Goal: Task Accomplishment & Management: Manage account settings

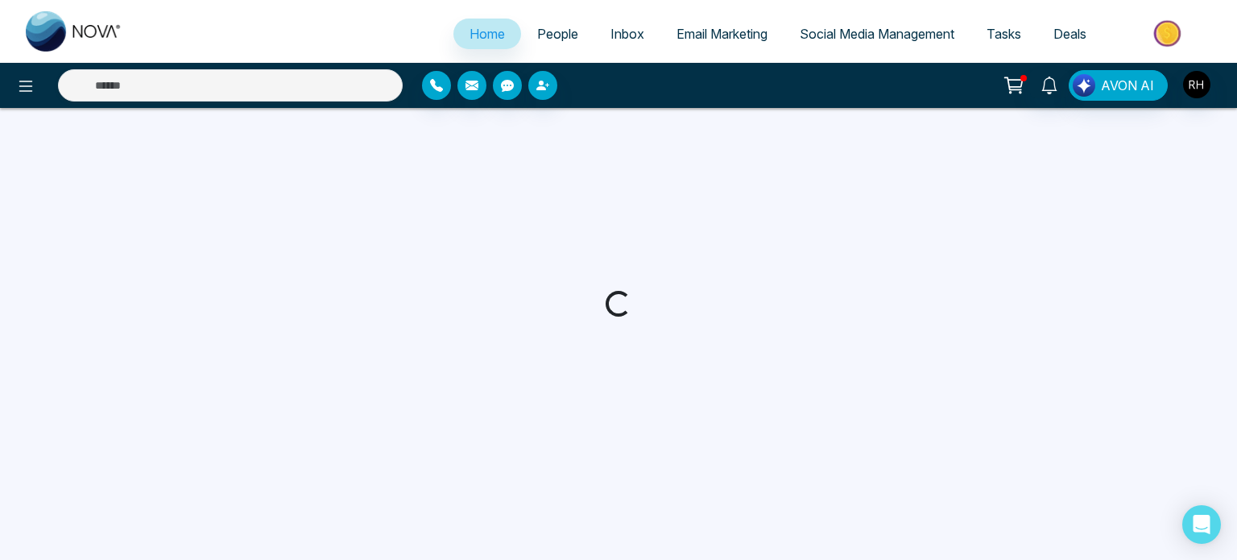
select select "*"
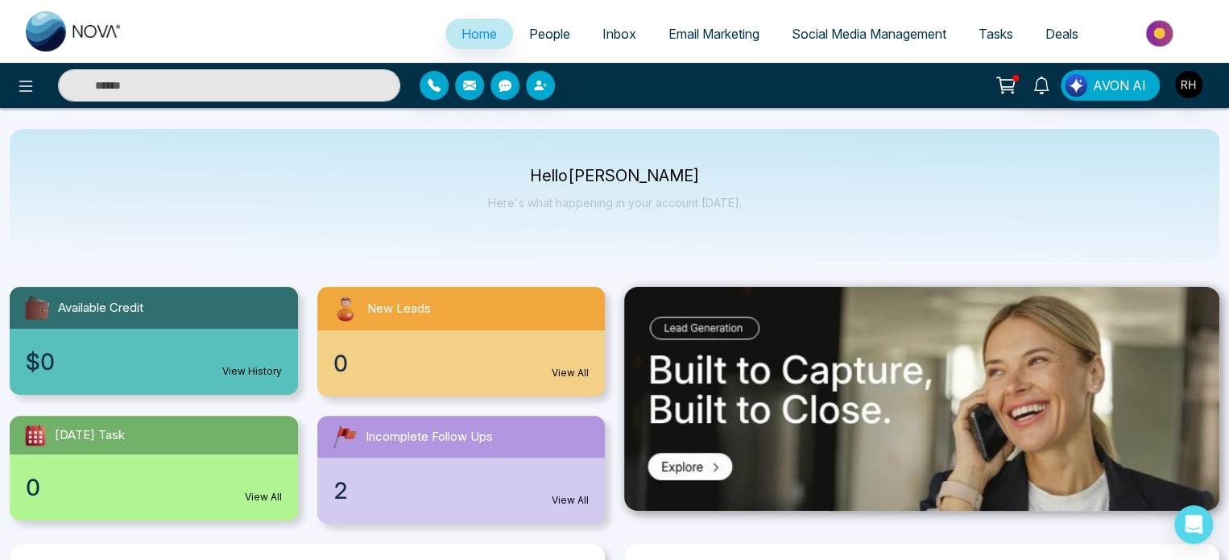
click at [352, 492] on div "2 View All" at bounding box center [461, 491] width 288 height 66
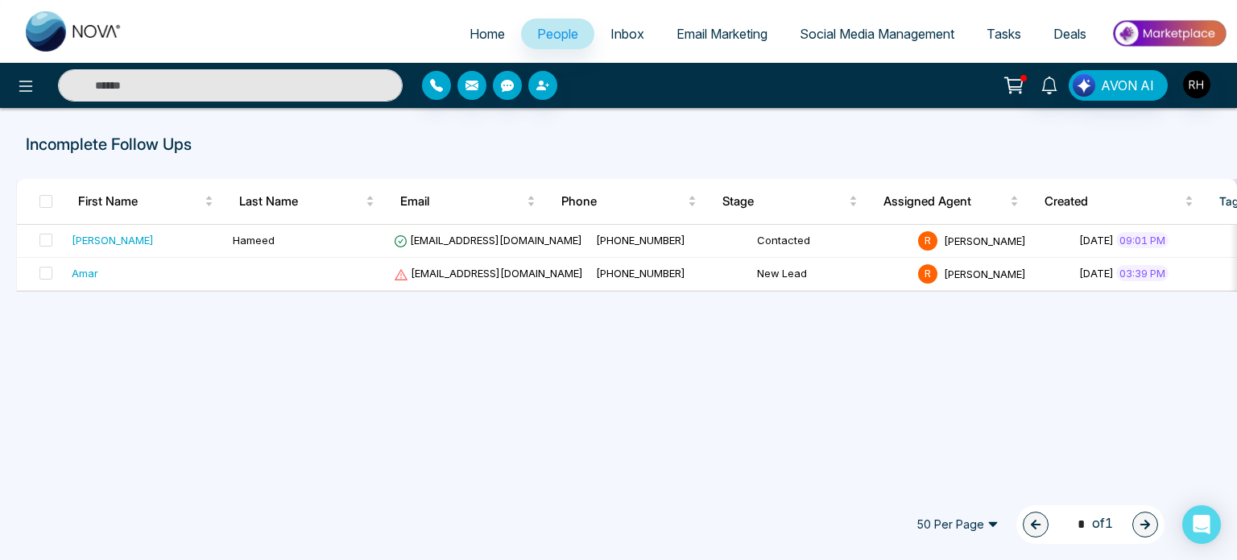
click at [1228, 292] on div "[PERSON_NAME] [EMAIL_ADDRESS][DOMAIN_NAME] [PHONE_NUMBER] Contacted R [PERSON_N…" at bounding box center [627, 258] width 1221 height 67
click at [1217, 302] on div "Incomplete Follow Ups First Name Last Name Email Phone Stage Assigned Agent Cre…" at bounding box center [618, 295] width 1237 height 375
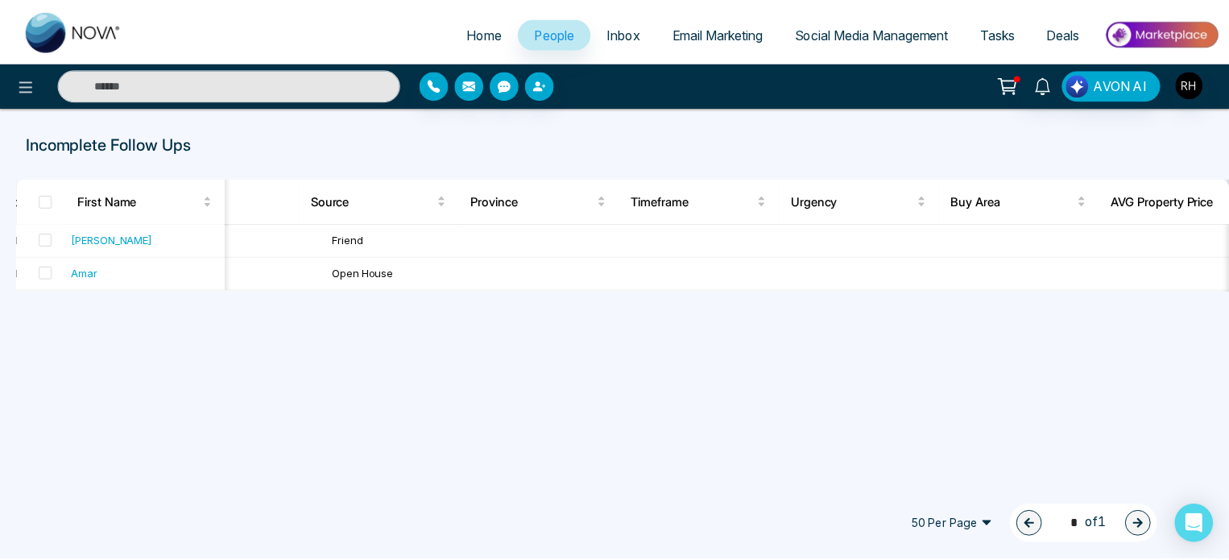
scroll to position [0, 1580]
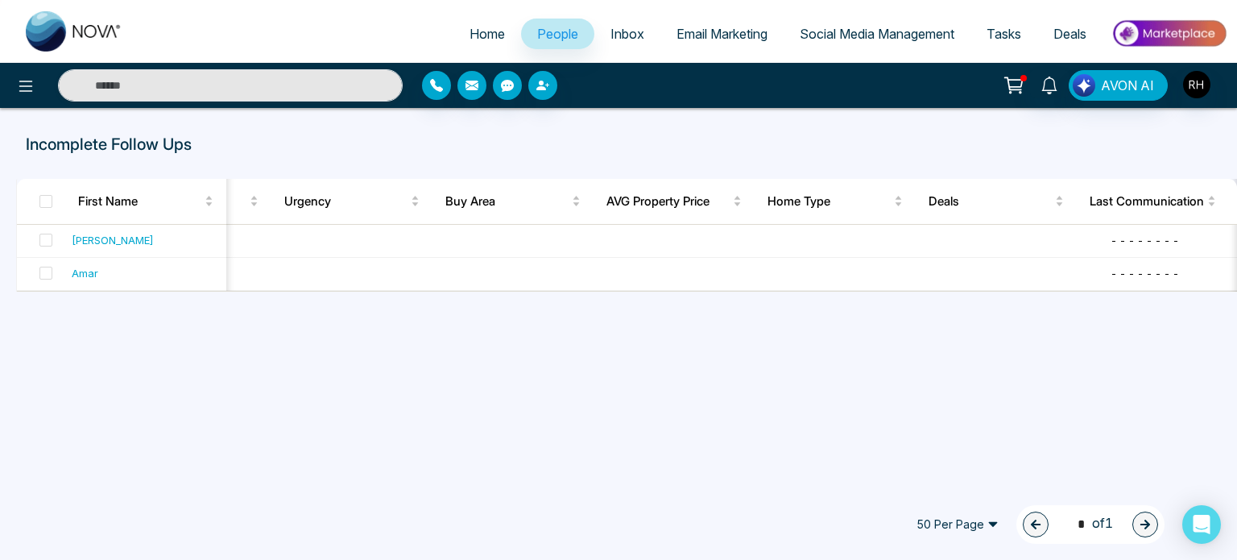
click at [554, 43] on link "People" at bounding box center [557, 34] width 73 height 31
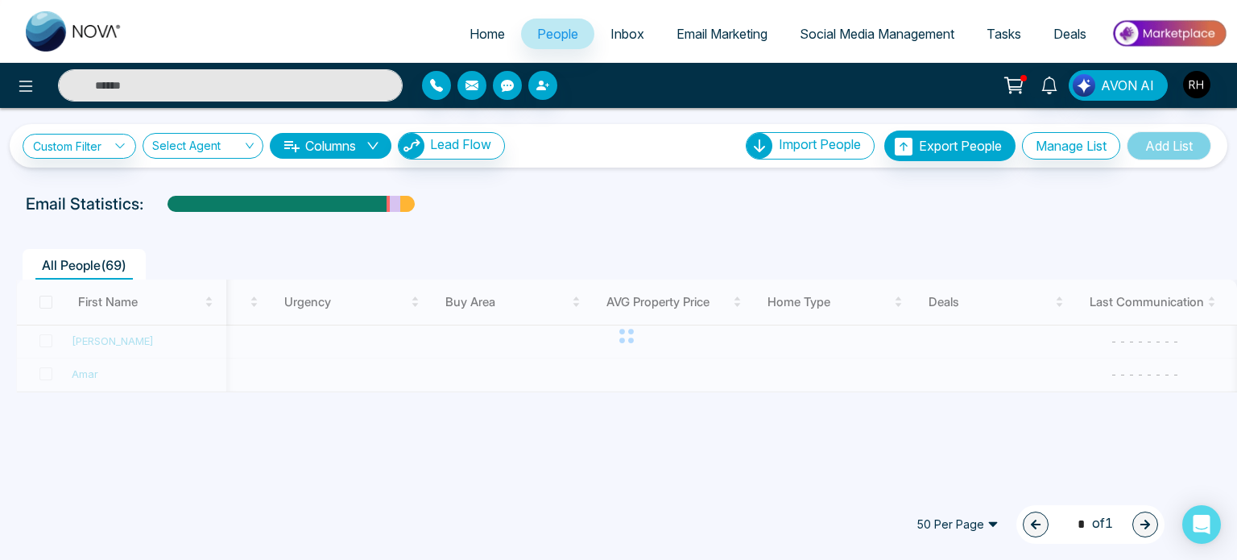
click at [165, 81] on input "text" at bounding box center [230, 85] width 345 height 32
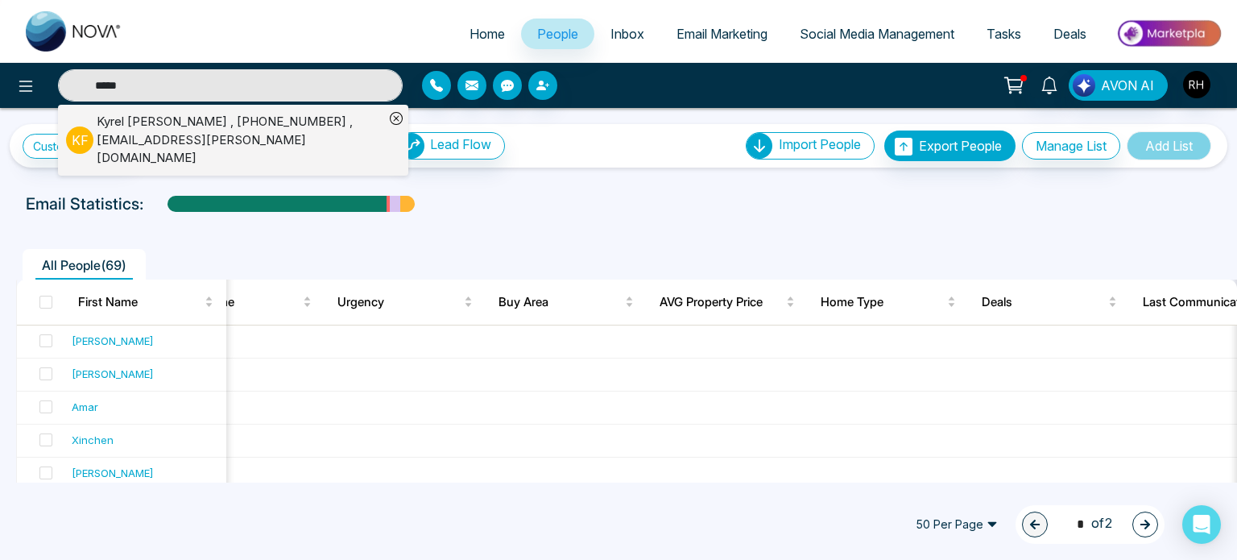
type input "*****"
click at [126, 134] on div "[PERSON_NAME] , [PHONE_NUMBER] , [EMAIL_ADDRESS][PERSON_NAME][DOMAIN_NAME]" at bounding box center [241, 140] width 288 height 55
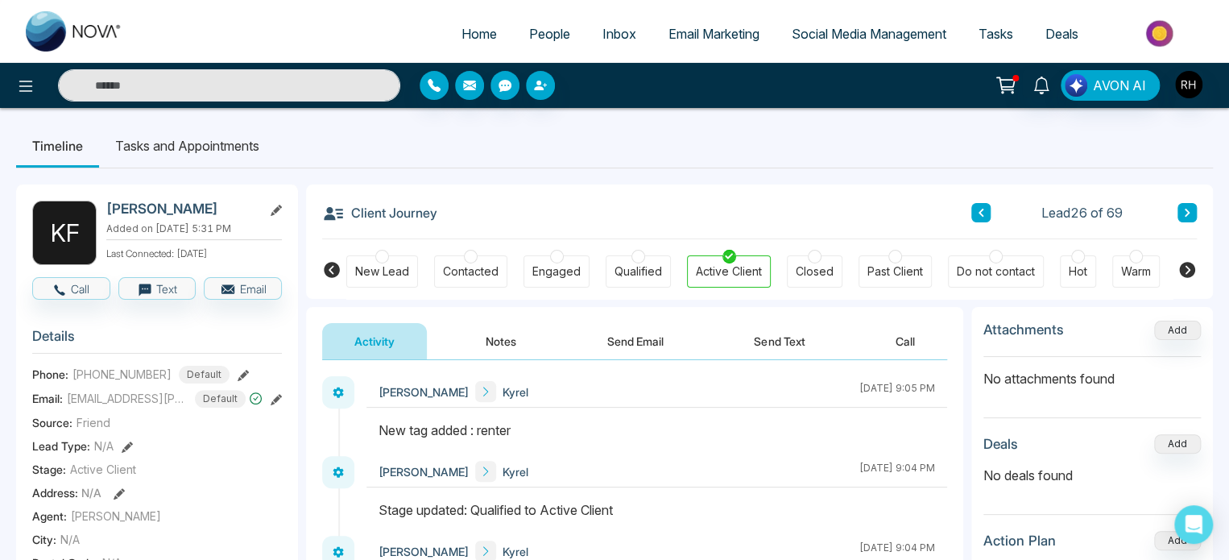
click at [1185, 267] on icon at bounding box center [1187, 270] width 16 height 16
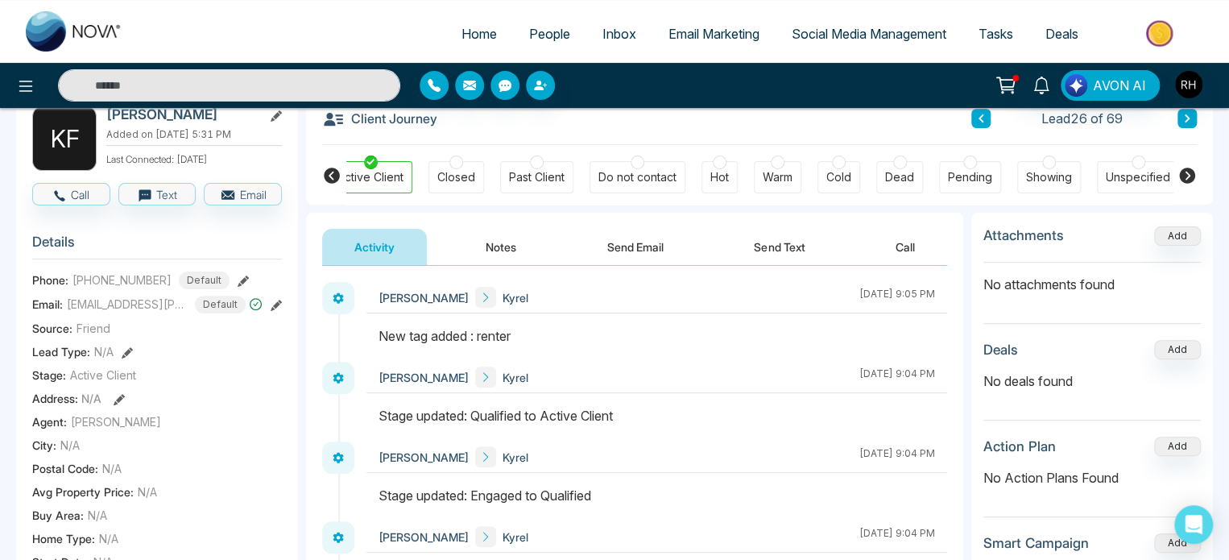
scroll to position [97, 0]
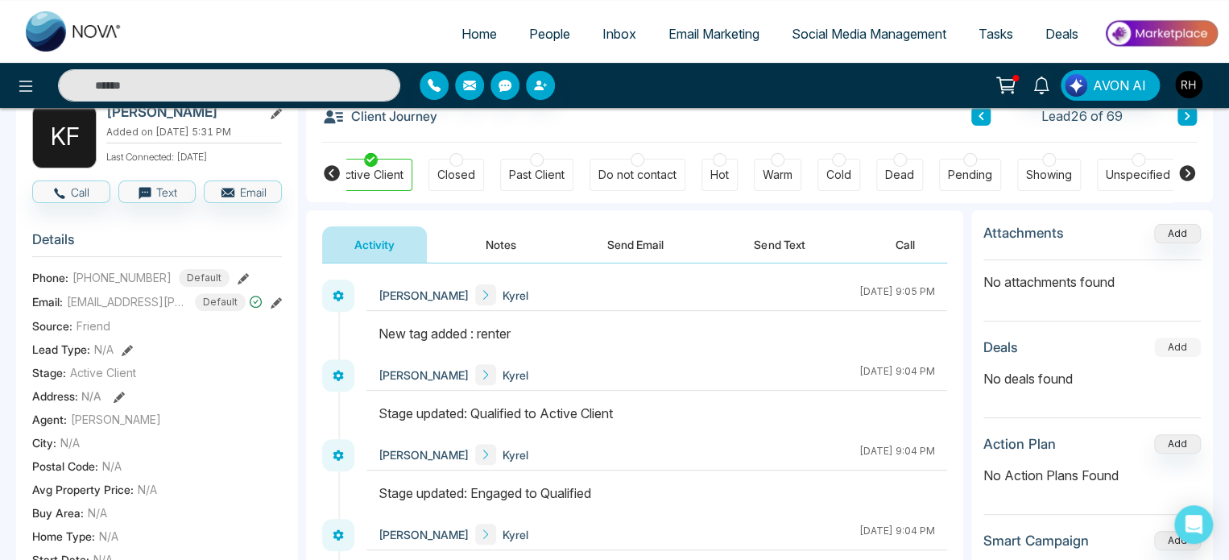
click at [1170, 349] on button "Add" at bounding box center [1177, 347] width 47 height 19
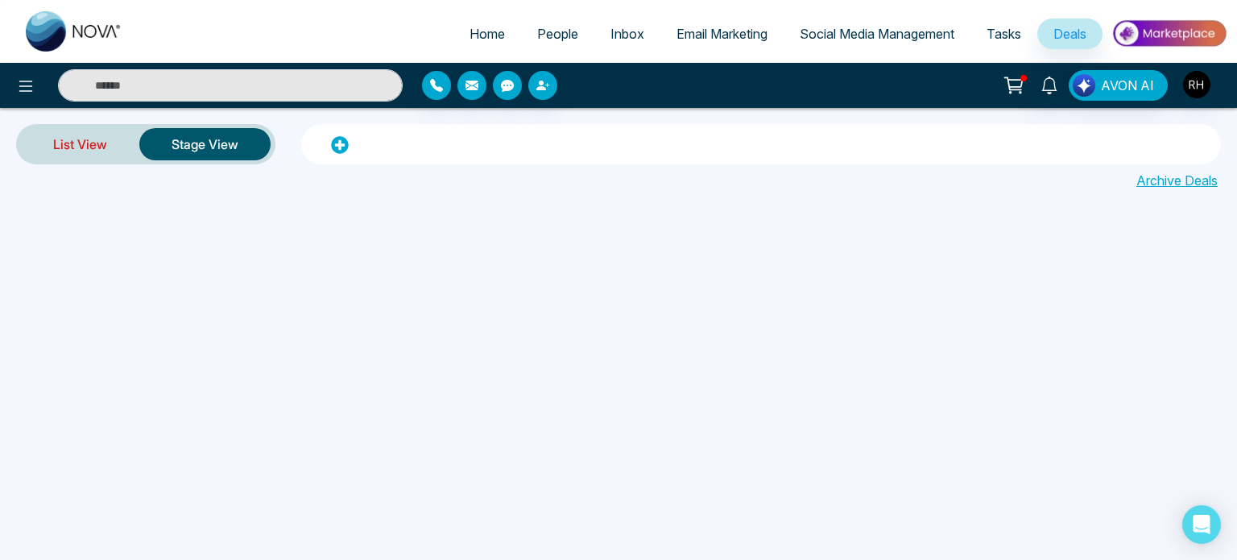
click at [74, 133] on link "List View" at bounding box center [80, 144] width 118 height 39
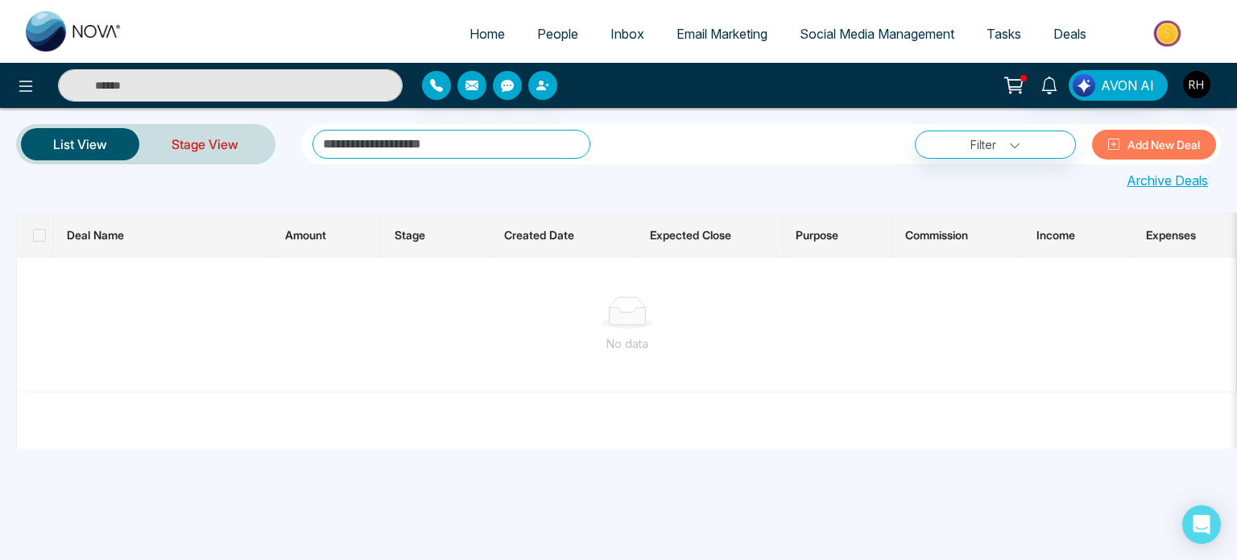
click at [197, 160] on link "Stage View" at bounding box center [204, 144] width 131 height 39
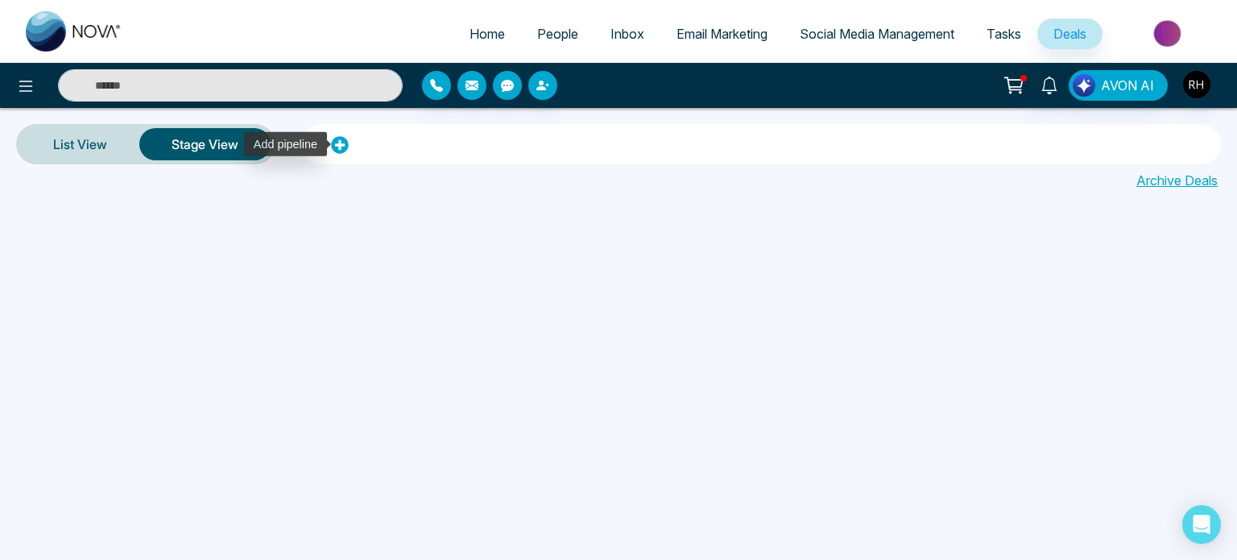
click at [337, 148] on icon at bounding box center [340, 145] width 18 height 18
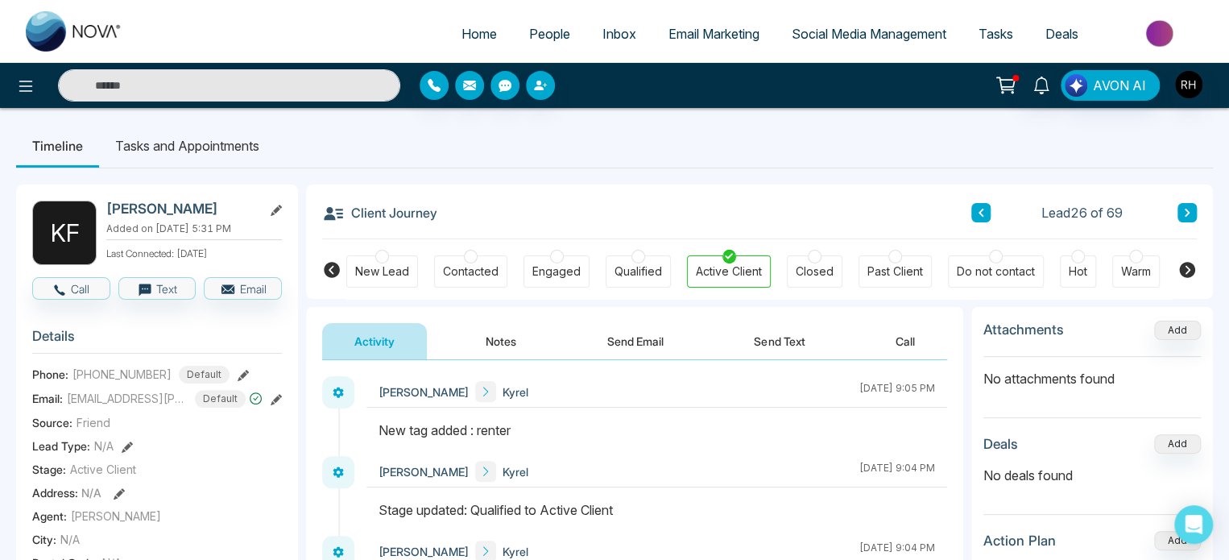
click at [509, 345] on button "Notes" at bounding box center [501, 341] width 95 height 36
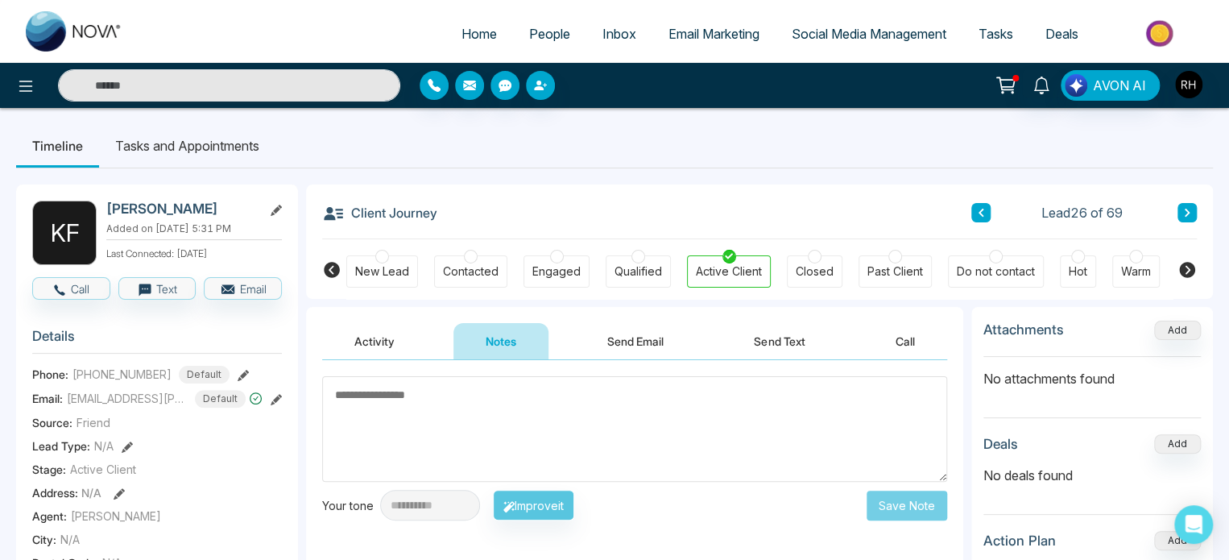
click at [467, 391] on textarea at bounding box center [634, 429] width 625 height 106
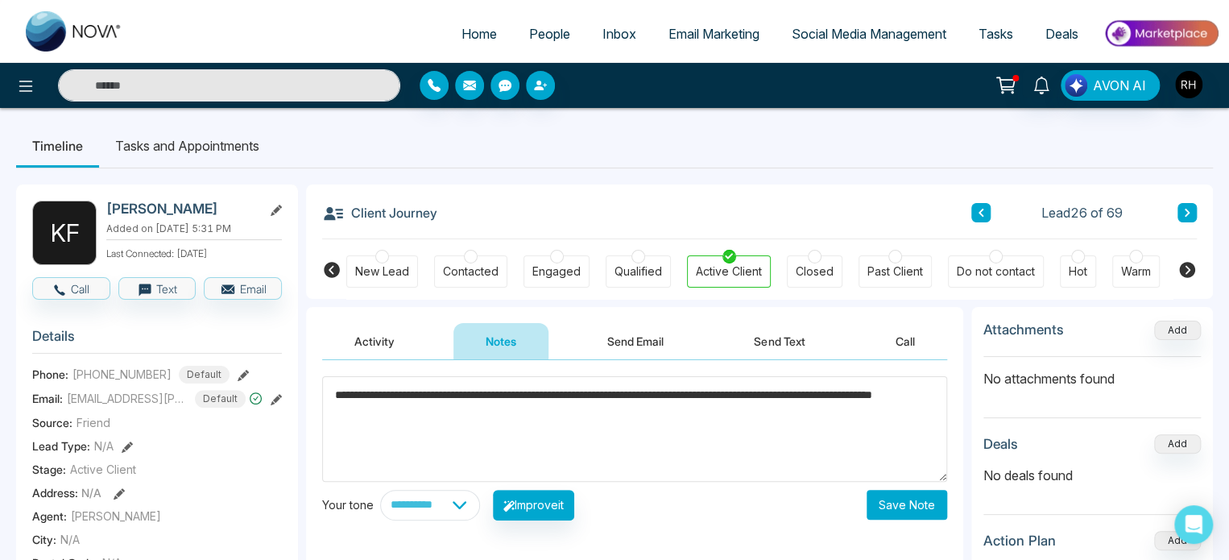
click at [380, 405] on textarea "**********" at bounding box center [634, 429] width 625 height 106
click at [628, 508] on button "Improve Selected Text" at bounding box center [568, 505] width 151 height 31
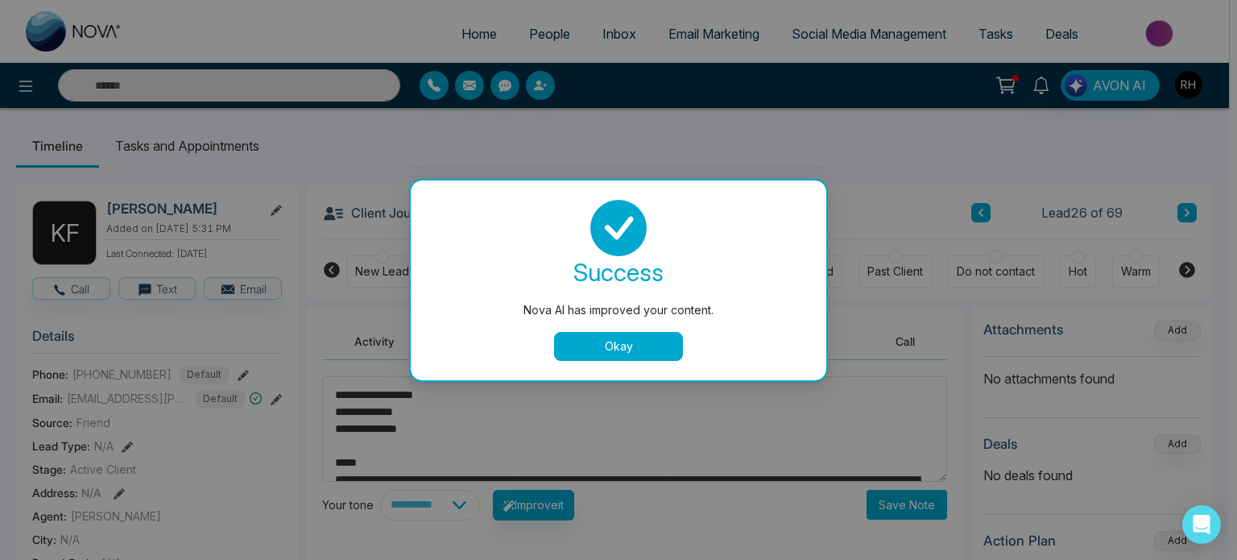
click at [622, 345] on button "Okay" at bounding box center [618, 346] width 129 height 29
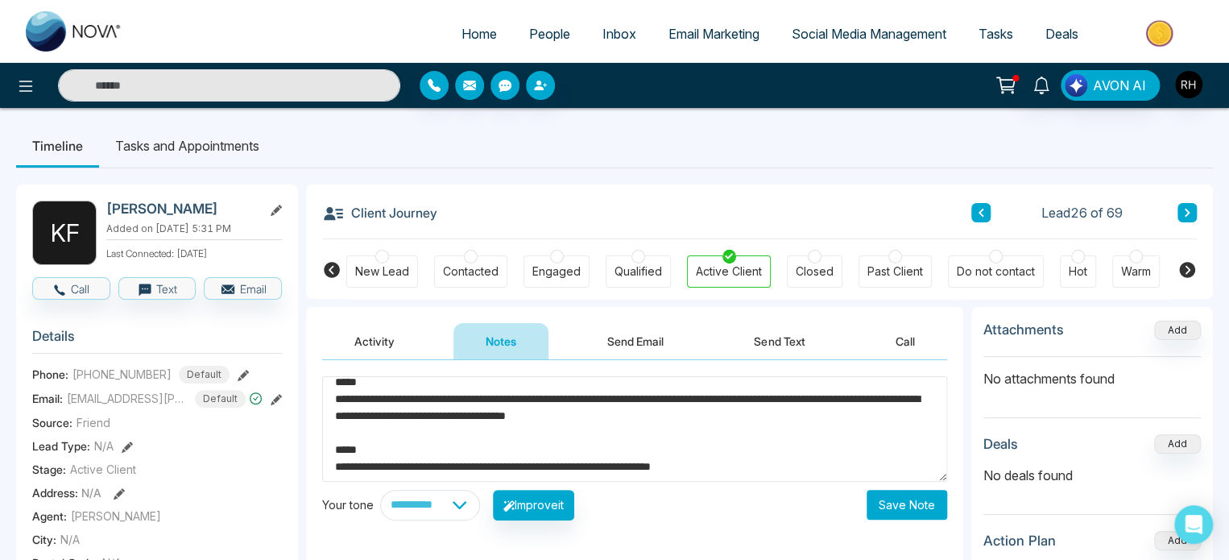
scroll to position [84, 0]
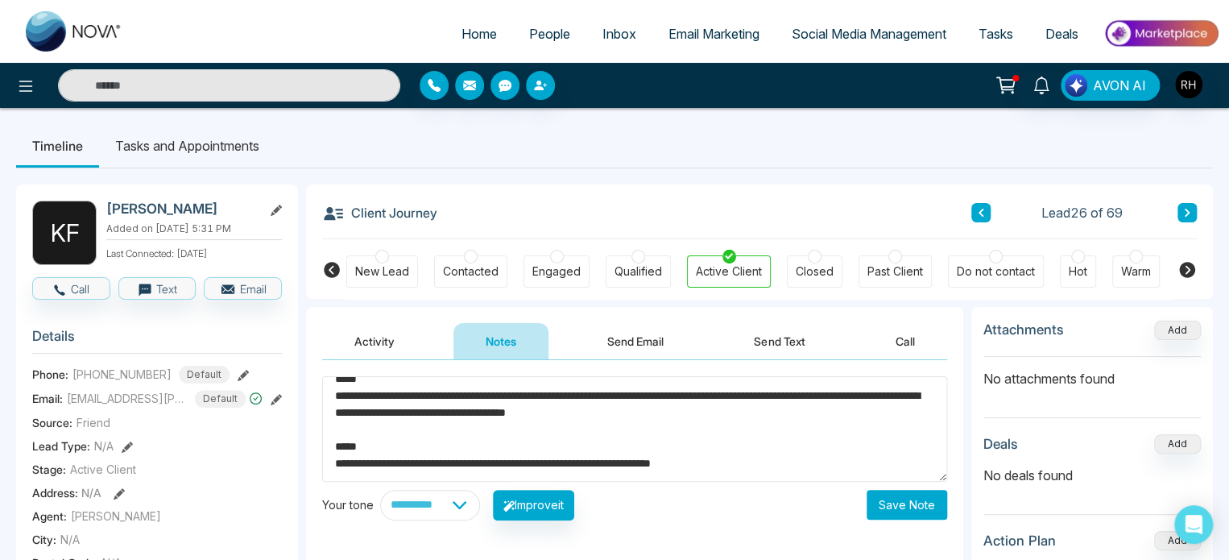
click at [422, 397] on textarea "**********" at bounding box center [634, 429] width 625 height 106
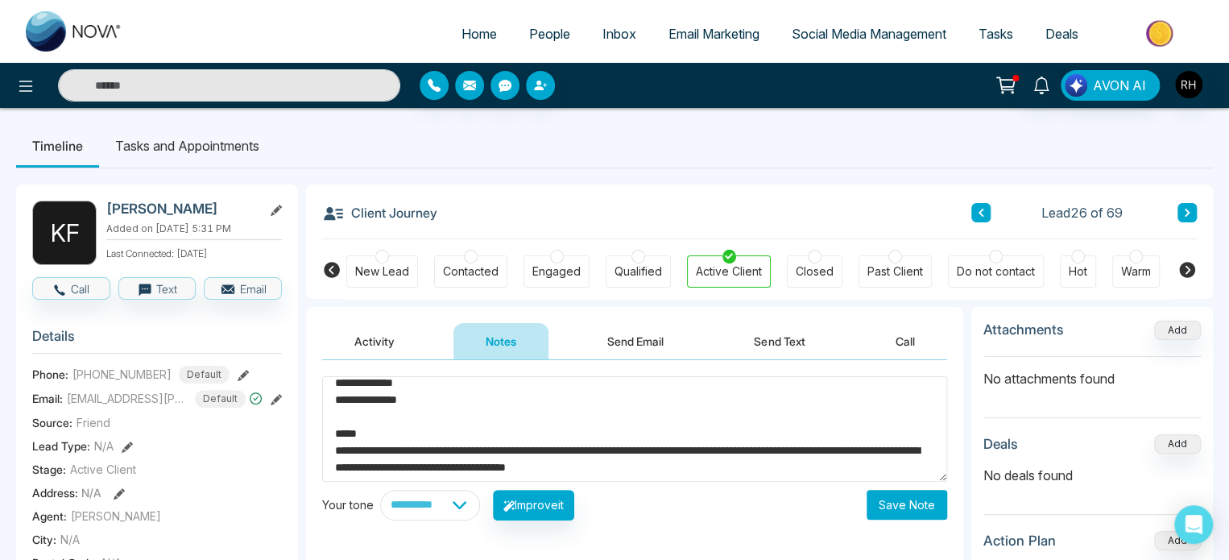
scroll to position [0, 0]
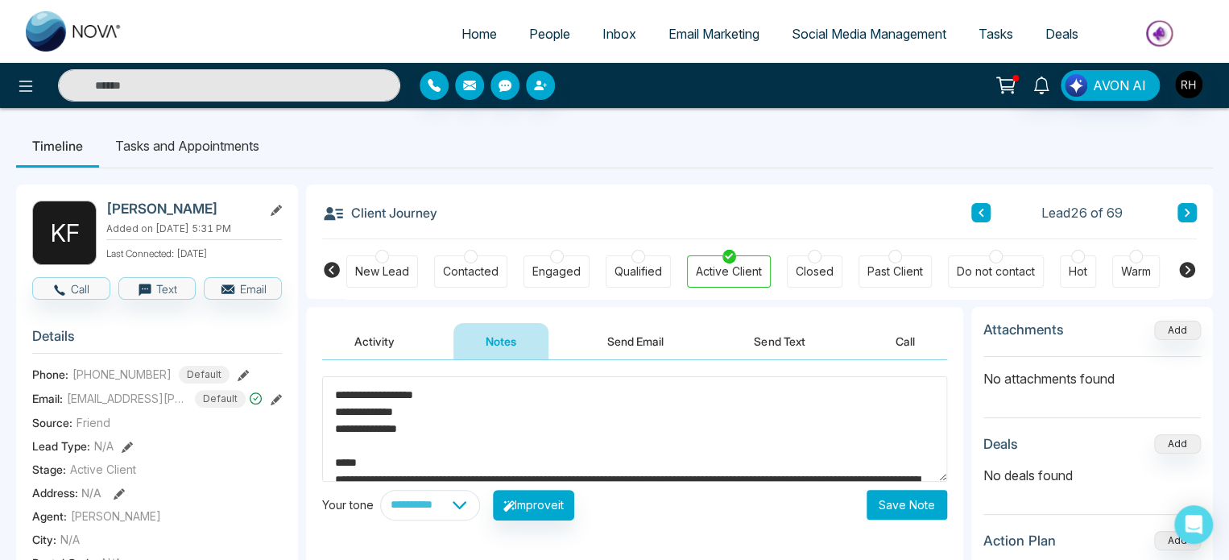
drag, startPoint x: 424, startPoint y: 390, endPoint x: 325, endPoint y: 367, distance: 100.8
click at [325, 367] on div "**********" at bounding box center [634, 521] width 657 height 322
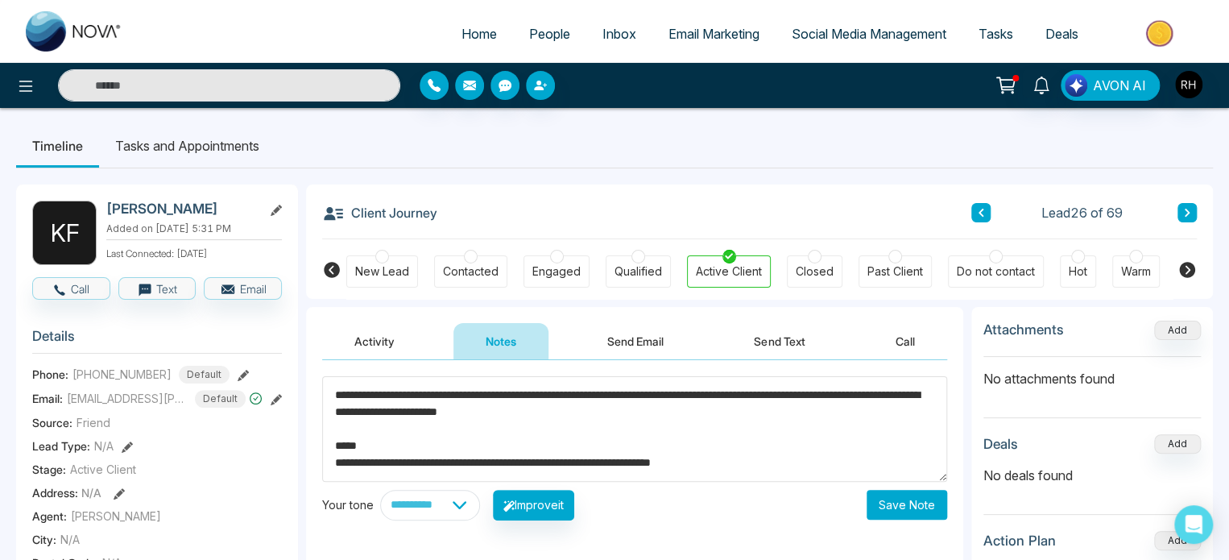
drag, startPoint x: 338, startPoint y: 431, endPoint x: 832, endPoint y: 442, distance: 494.8
click at [832, 442] on textarea "**********" at bounding box center [634, 429] width 625 height 106
click at [720, 466] on textarea "**********" at bounding box center [634, 429] width 625 height 106
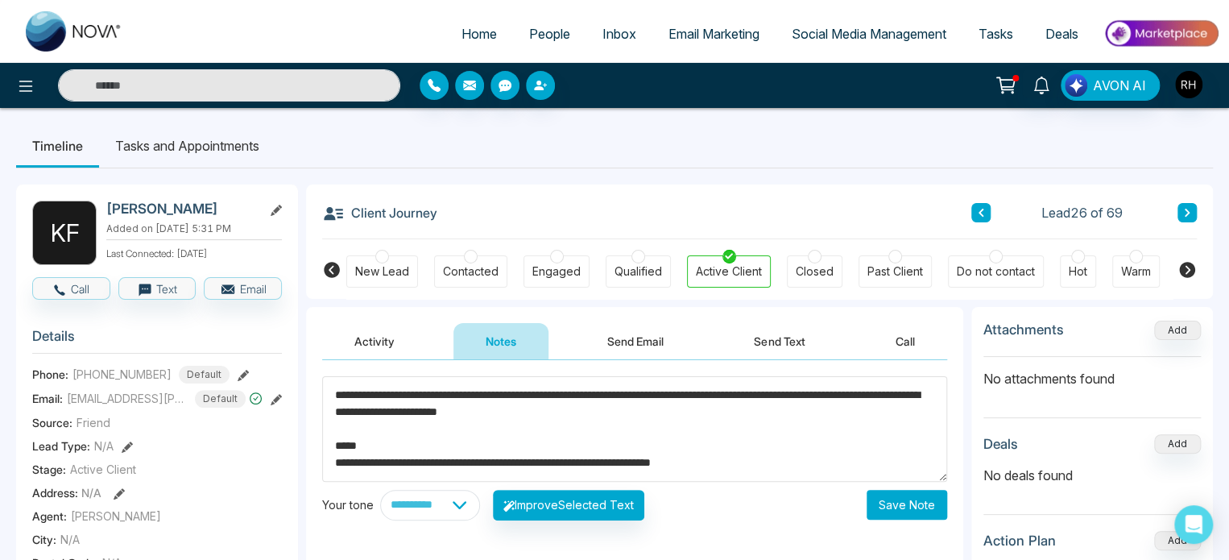
click at [720, 466] on textarea "**********" at bounding box center [634, 429] width 625 height 106
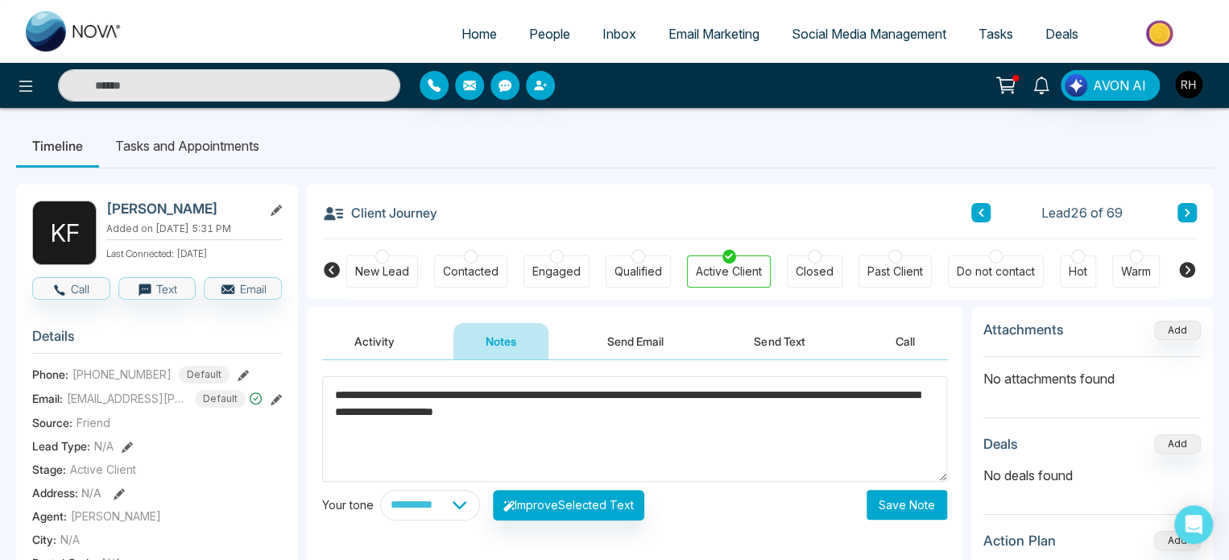
type textarea "**********"
click at [905, 498] on button "Save Note" at bounding box center [907, 505] width 81 height 30
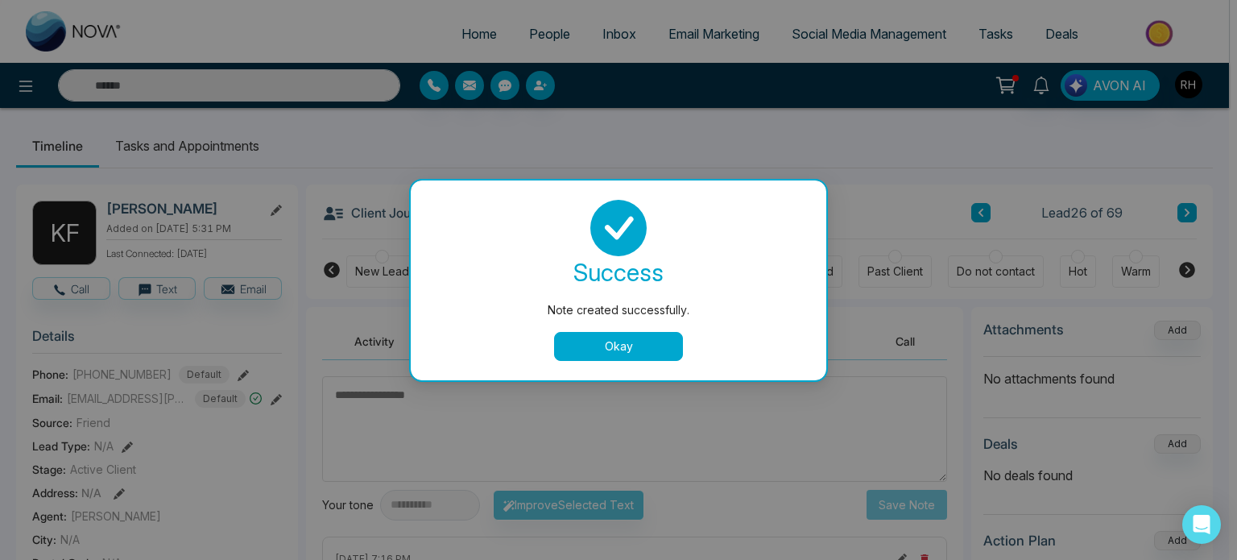
click at [625, 344] on button "Okay" at bounding box center [618, 346] width 129 height 29
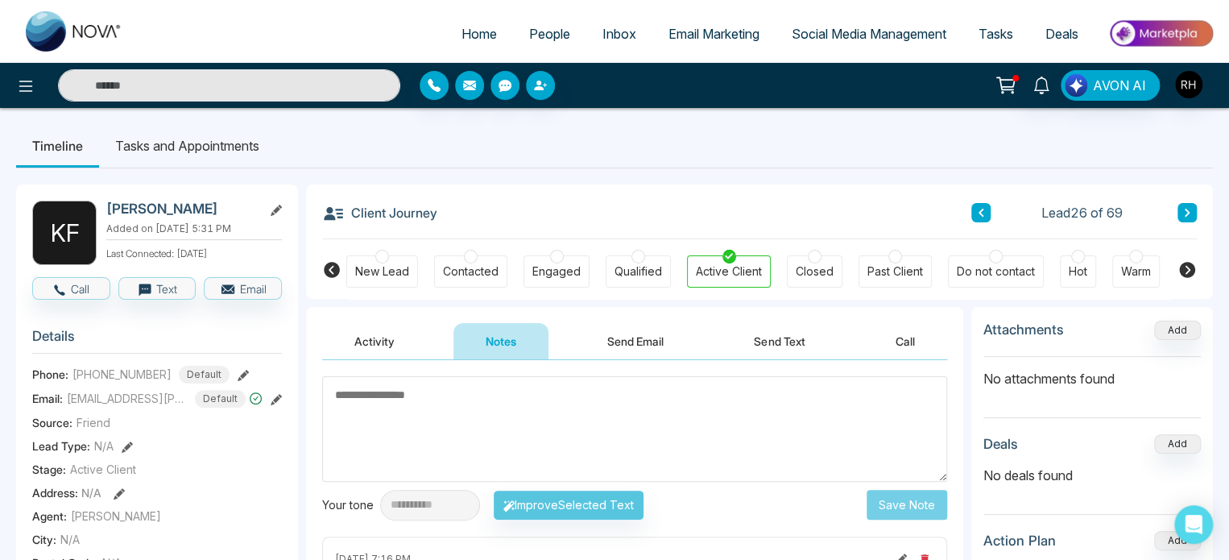
click at [815, 253] on div at bounding box center [815, 257] width 14 height 14
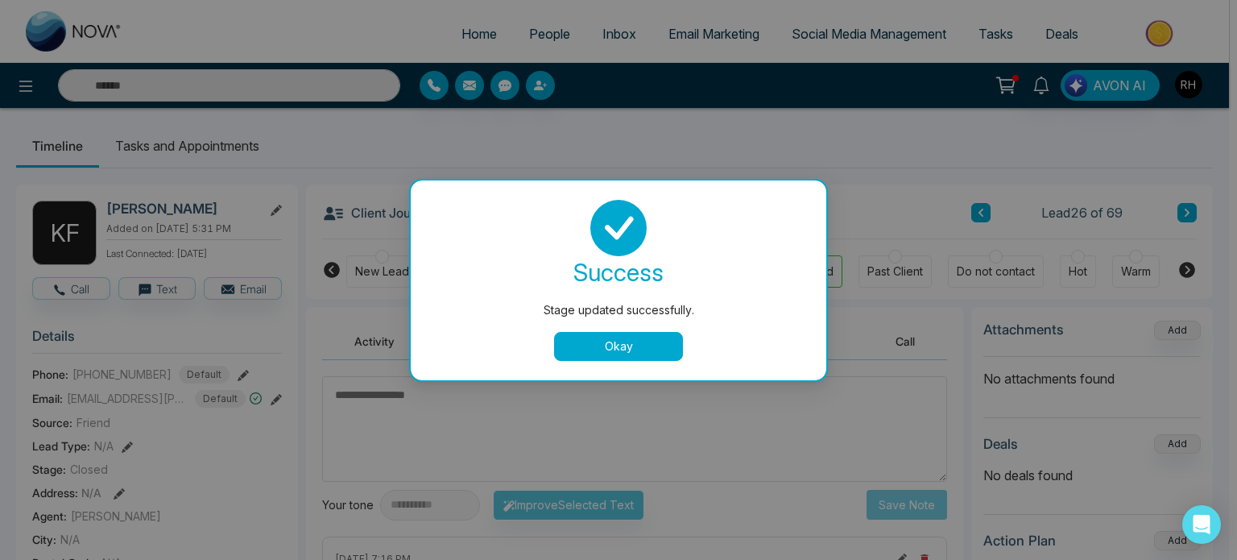
click at [637, 345] on button "Okay" at bounding box center [618, 346] width 129 height 29
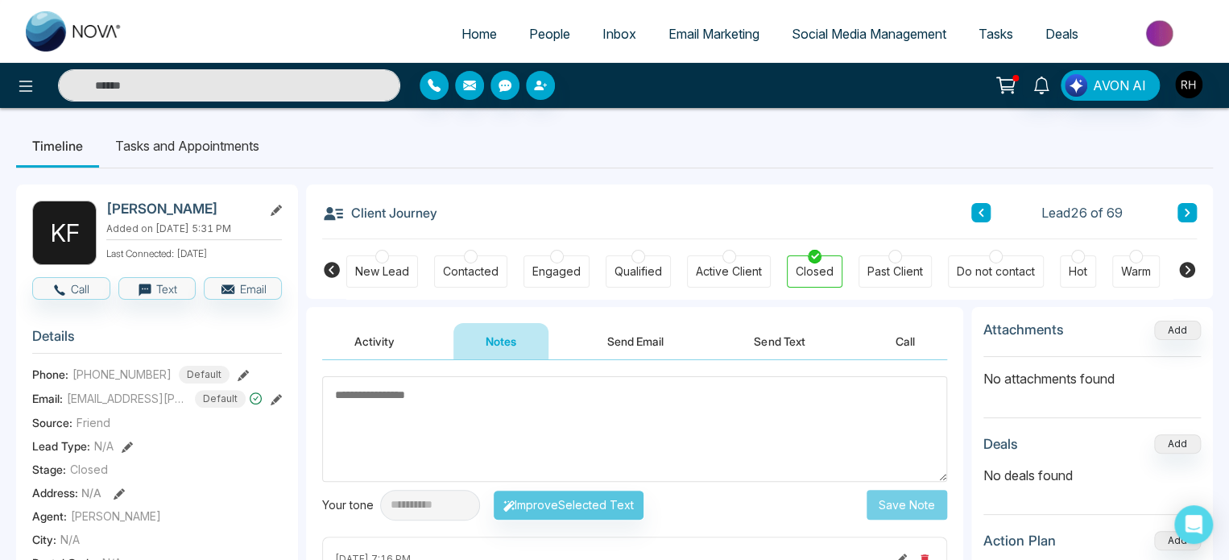
click at [197, 80] on input "text" at bounding box center [229, 85] width 342 height 32
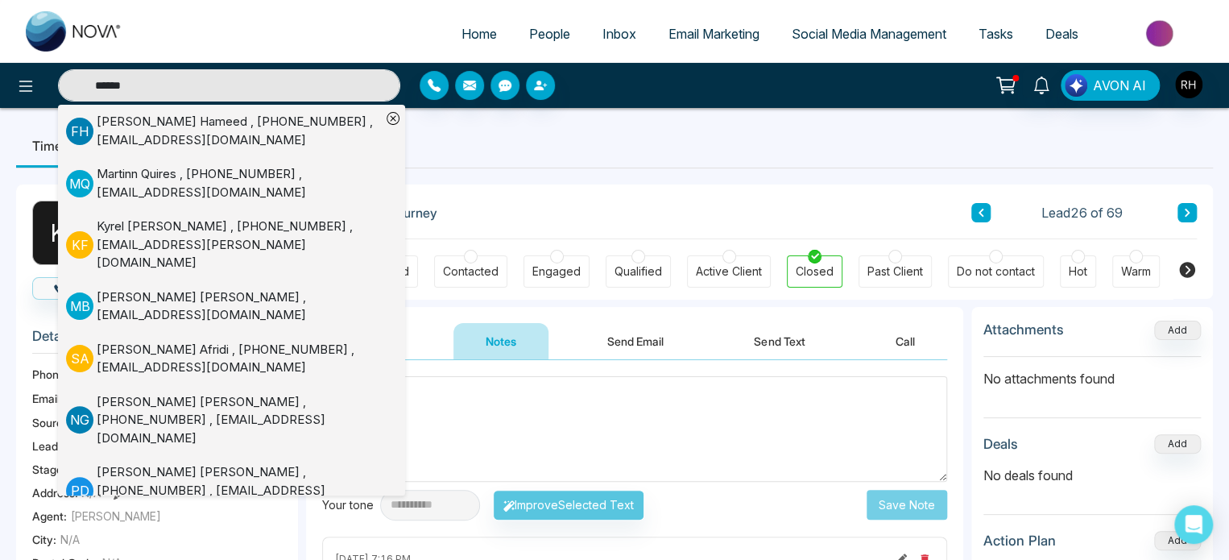
type input "*******"
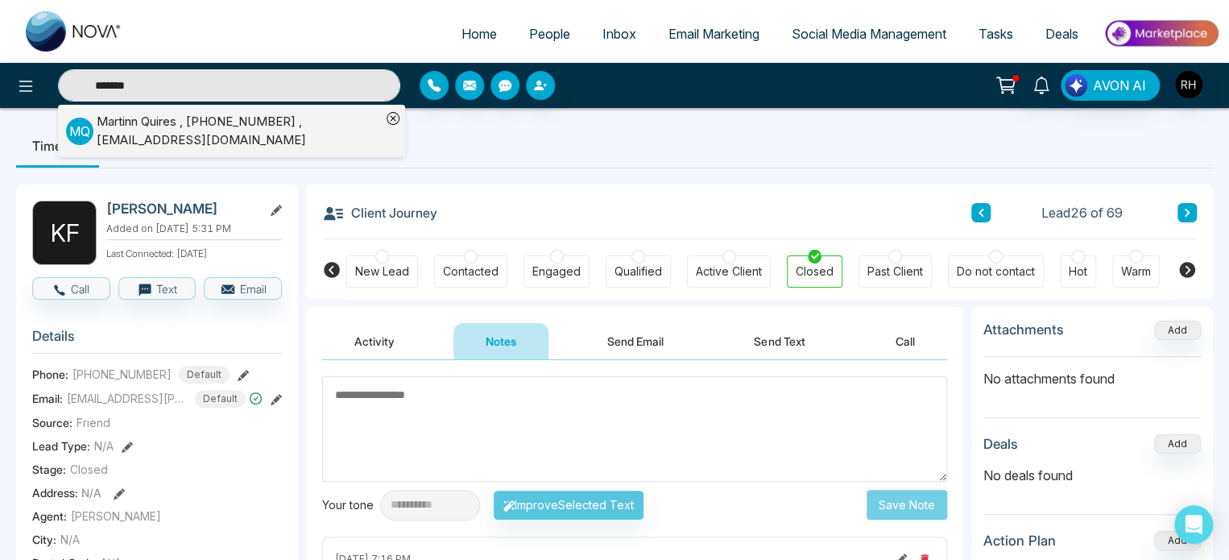
click at [197, 80] on input "*******" at bounding box center [229, 85] width 342 height 32
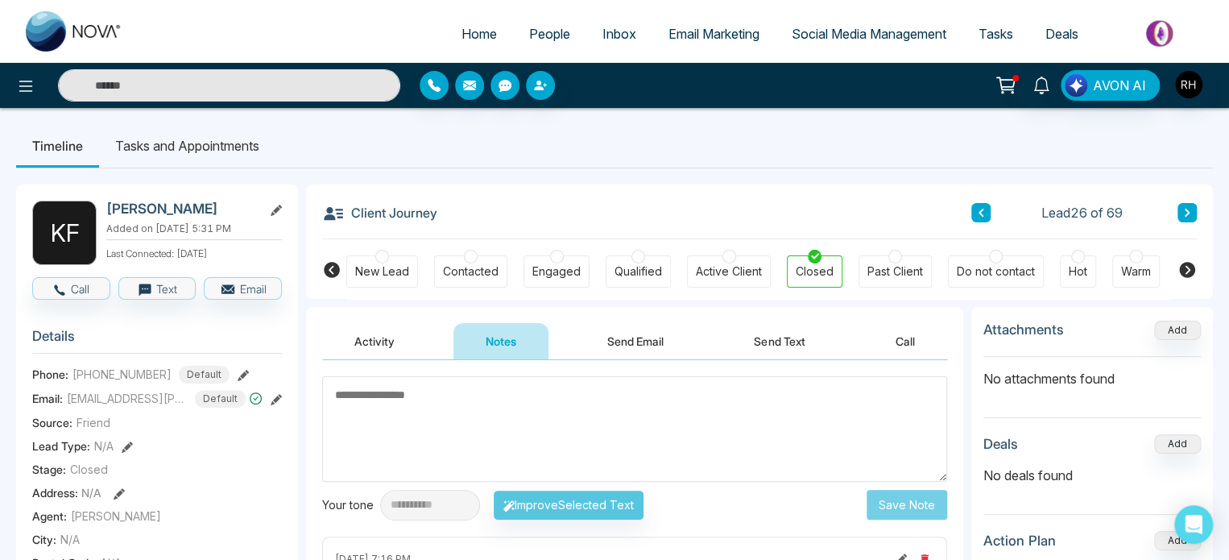
click at [197, 80] on input "text" at bounding box center [229, 85] width 342 height 32
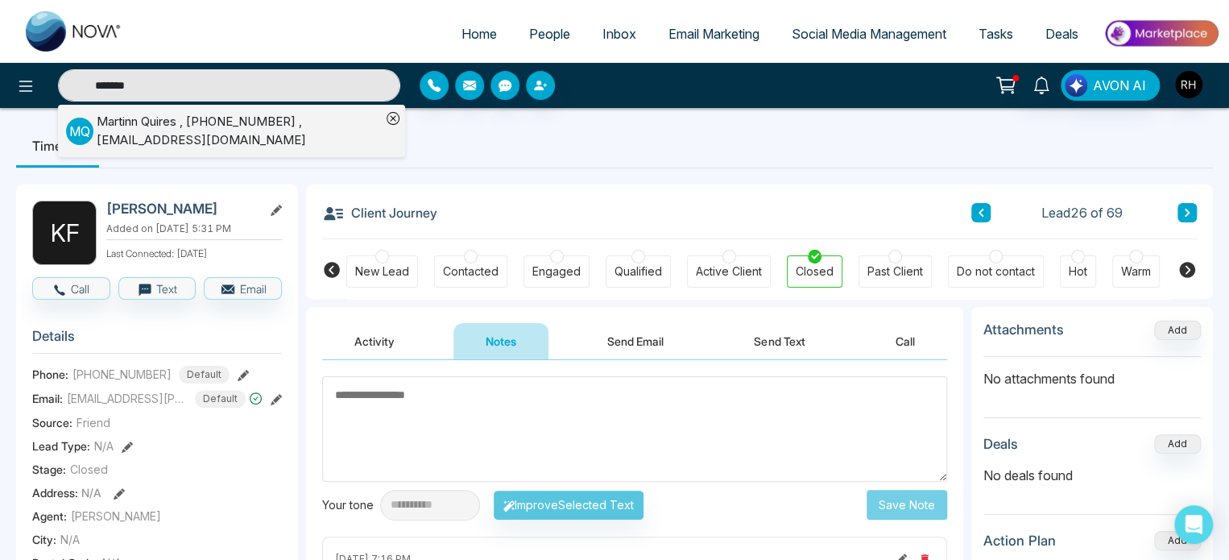
type input "*******"
click at [193, 135] on div "[PERSON_NAME] , [PHONE_NUMBER] , [EMAIL_ADDRESS][DOMAIN_NAME]" at bounding box center [239, 131] width 284 height 36
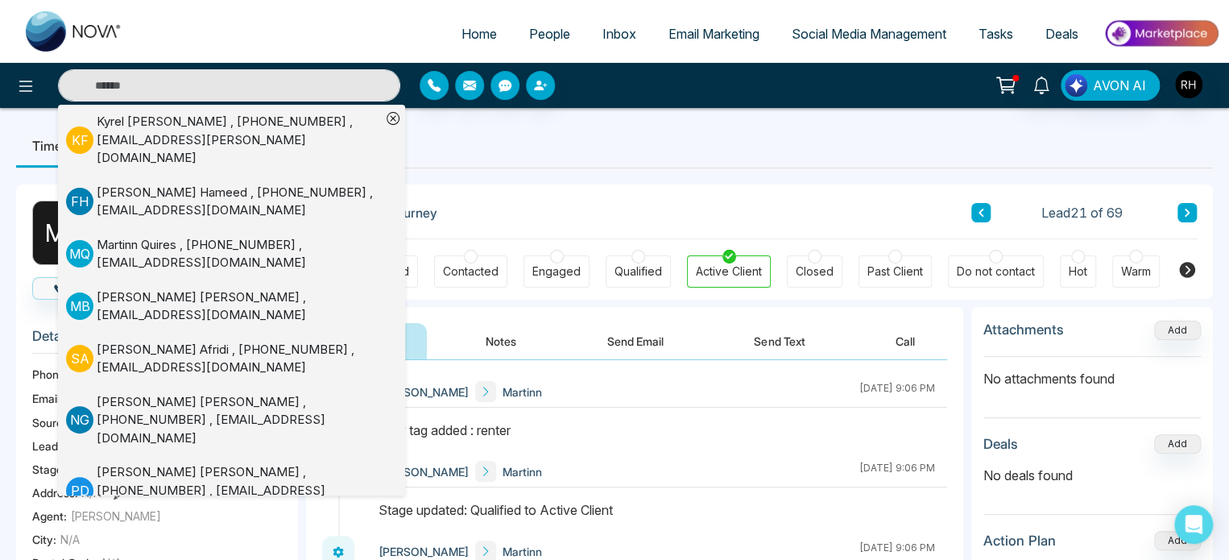
click at [538, 138] on ul "Timeline Tasks and Appointments" at bounding box center [614, 146] width 1197 height 44
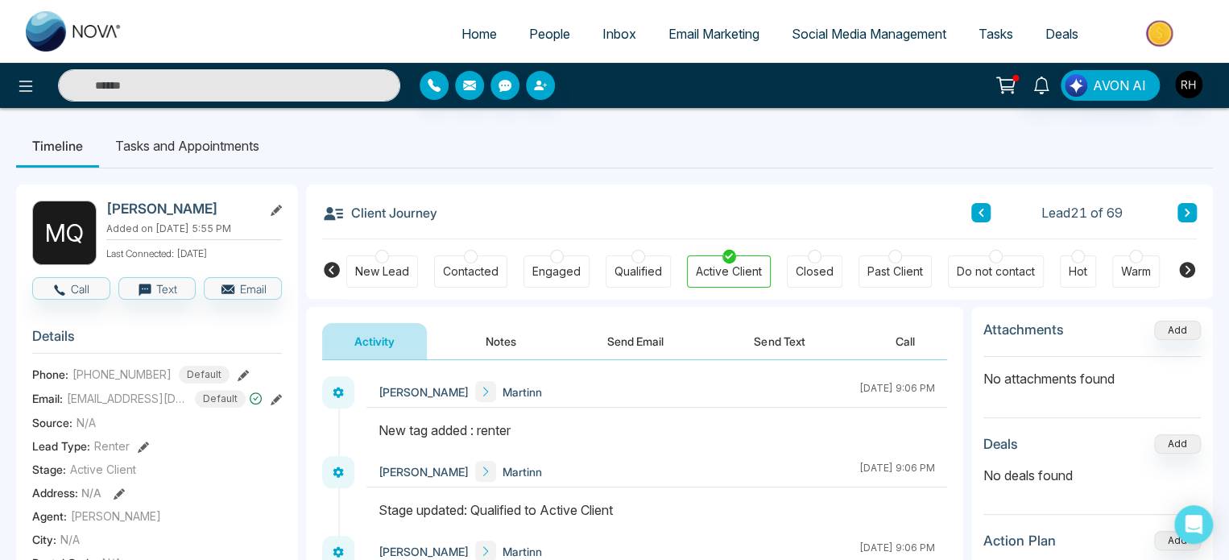
click at [513, 339] on button "Notes" at bounding box center [501, 341] width 95 height 36
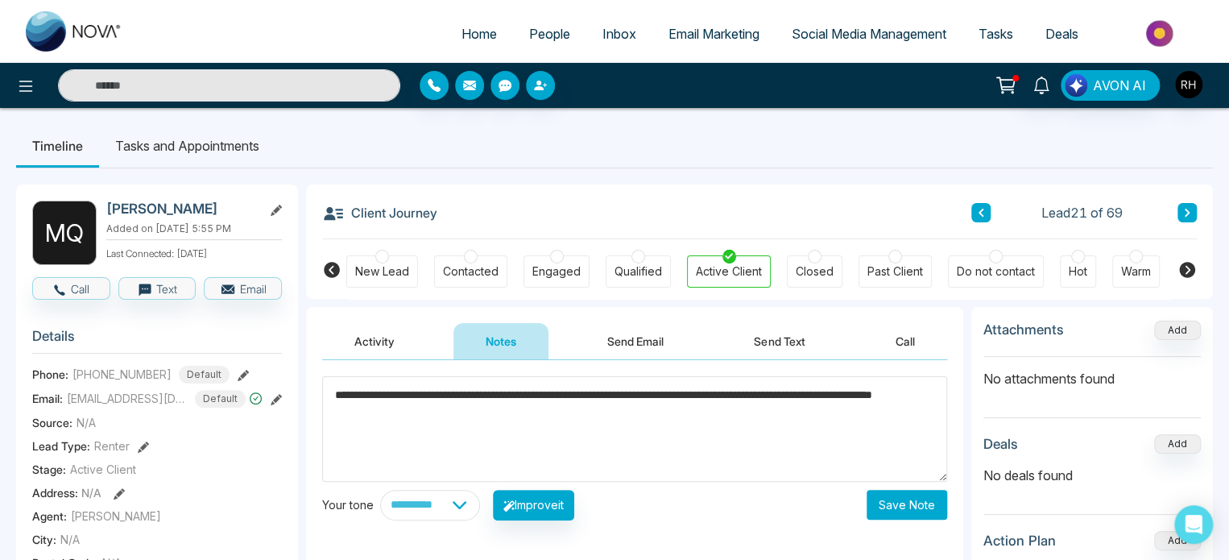
click at [549, 389] on textarea "**********" at bounding box center [634, 429] width 625 height 106
type textarea "**********"
click at [817, 269] on div "Closed" at bounding box center [815, 271] width 38 height 16
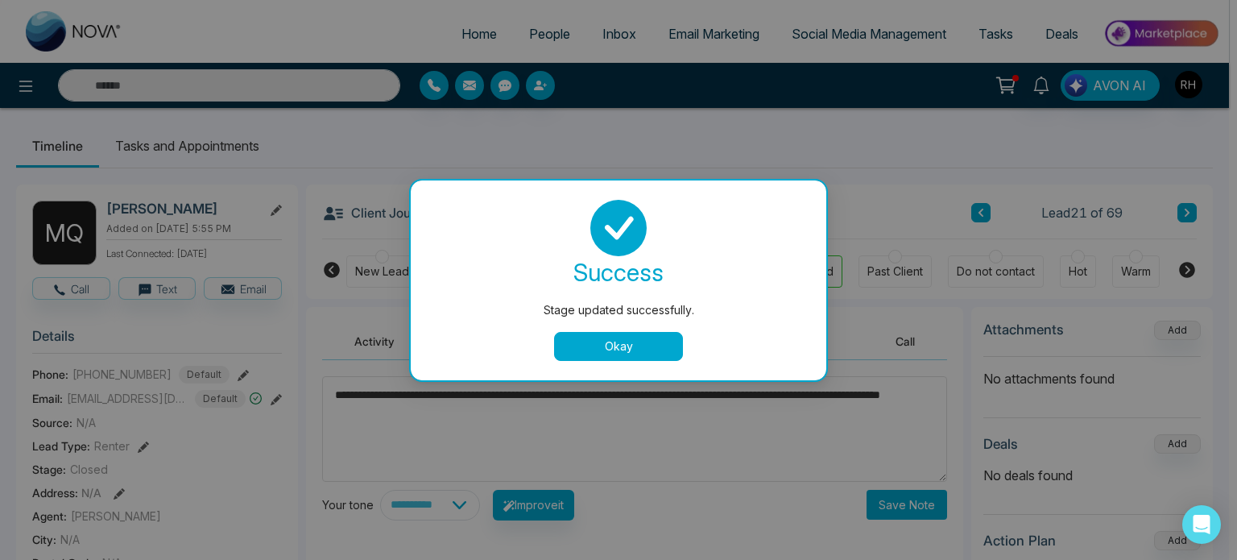
click at [628, 346] on button "Okay" at bounding box center [618, 346] width 129 height 29
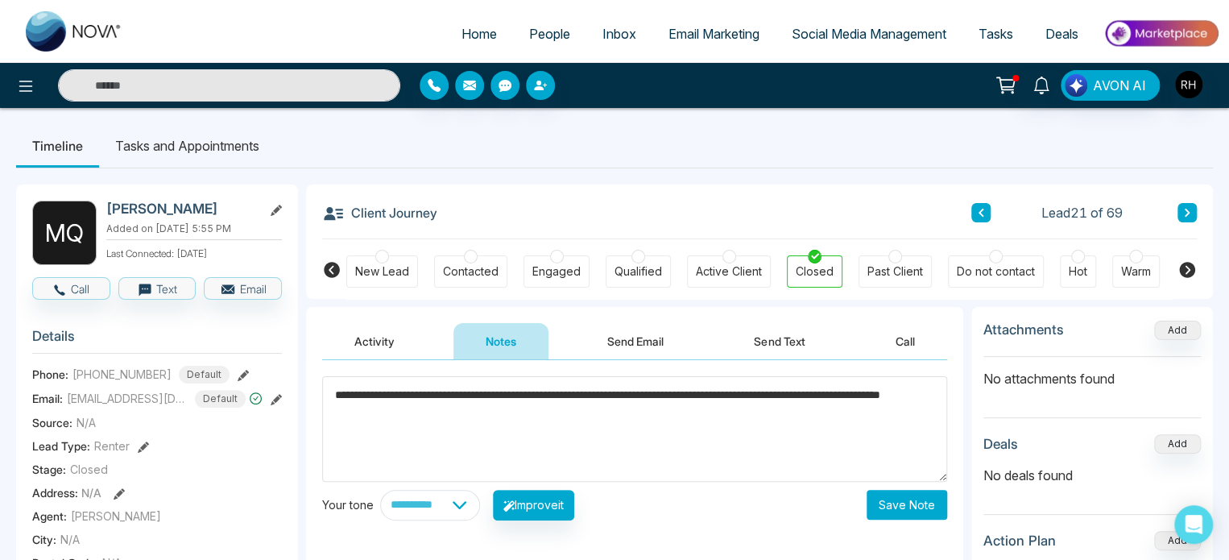
click at [898, 503] on button "Save Note" at bounding box center [907, 505] width 81 height 30
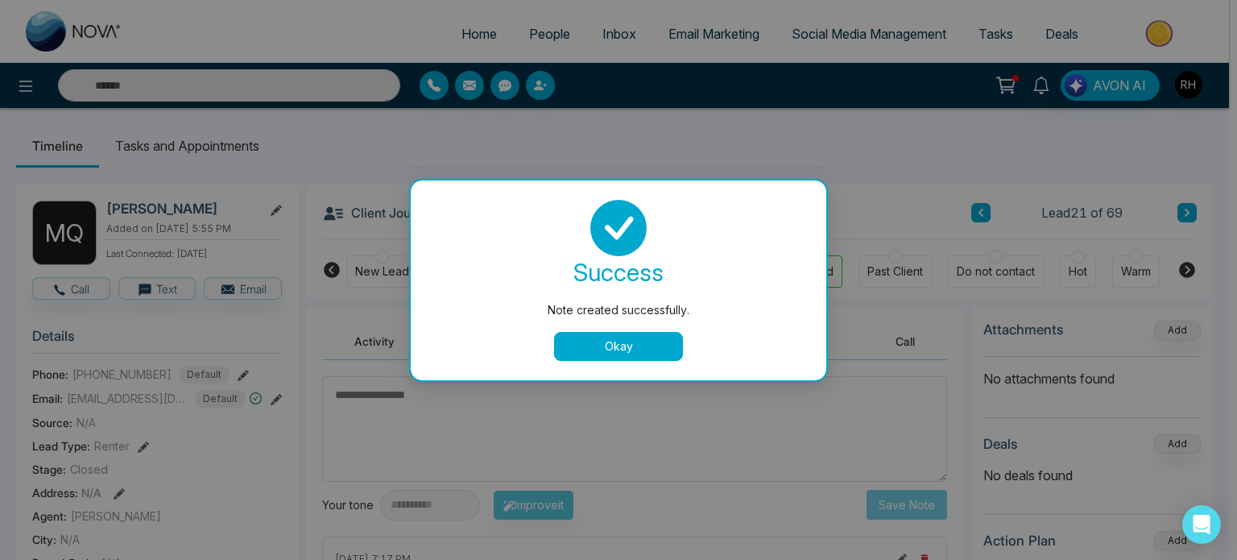
click at [619, 338] on button "Okay" at bounding box center [618, 346] width 129 height 29
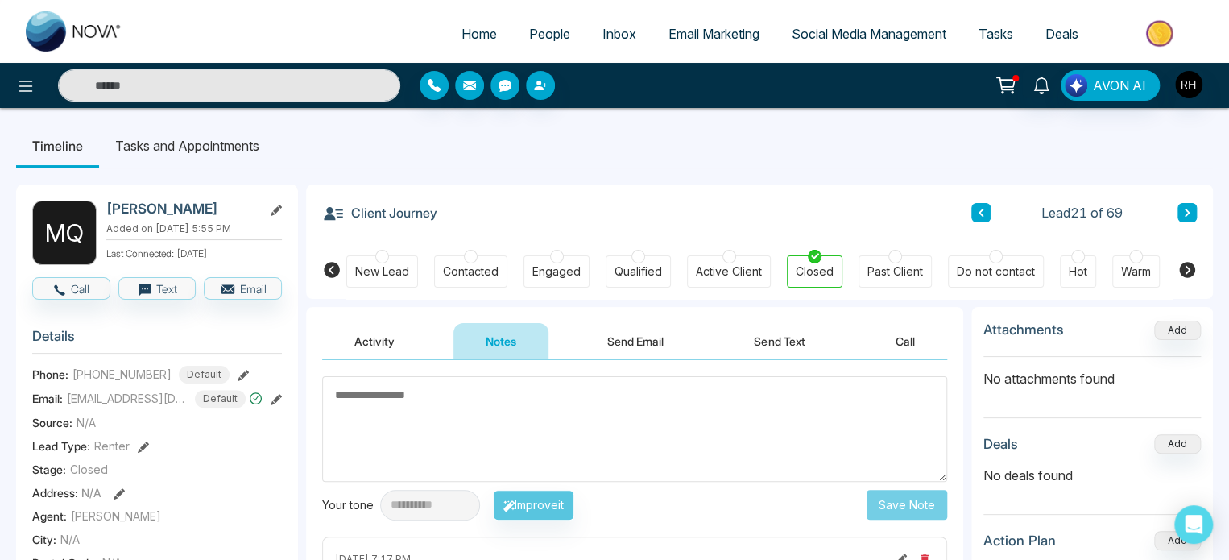
click at [462, 39] on span "Home" at bounding box center [479, 34] width 35 height 16
select select "*"
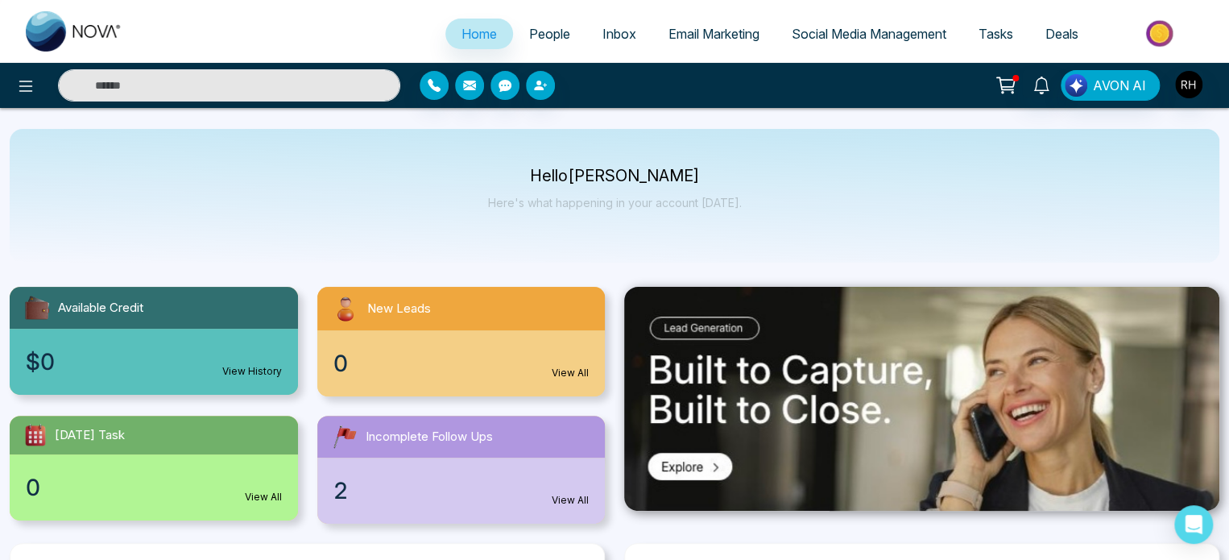
click at [703, 31] on span "Email Marketing" at bounding box center [714, 34] width 91 height 16
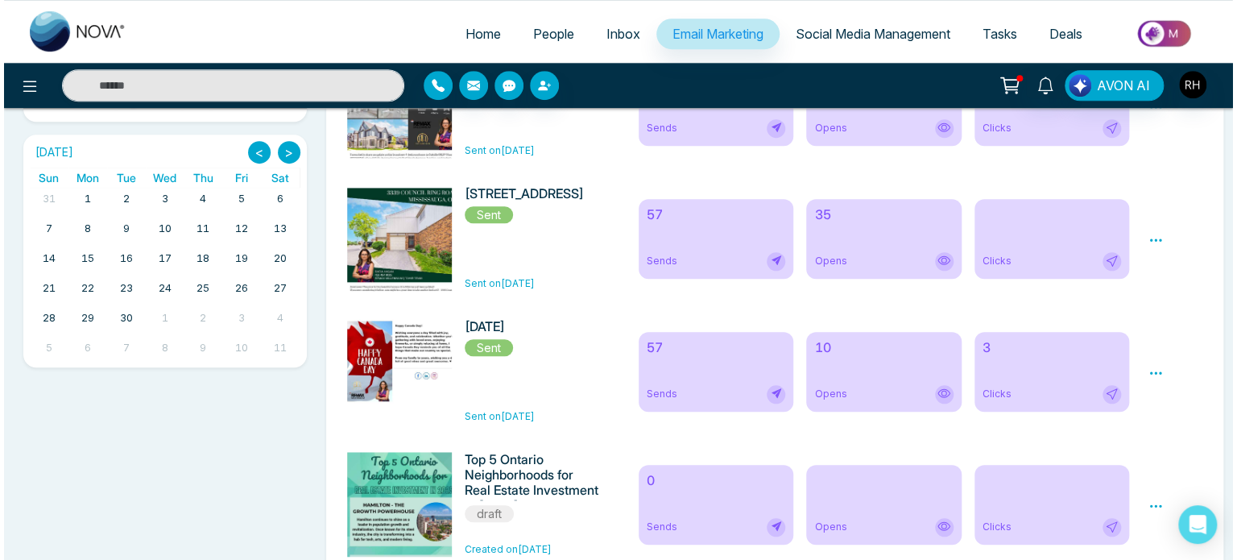
scroll to position [980, 0]
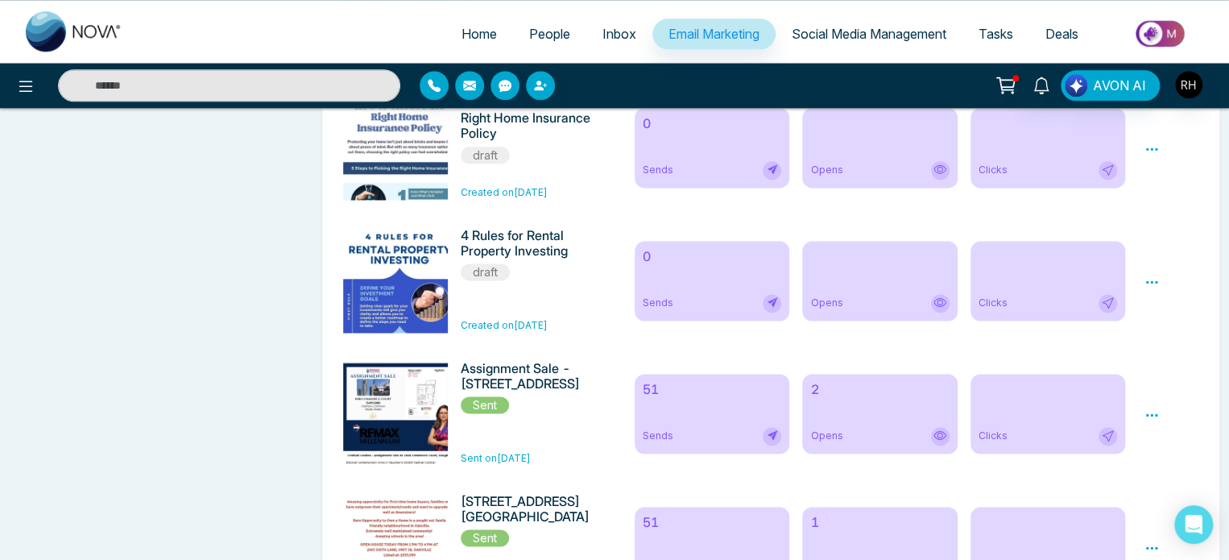
click at [1152, 289] on icon at bounding box center [1152, 282] width 15 height 15
click at [1164, 312] on span "Preview" at bounding box center [1180, 305] width 44 height 14
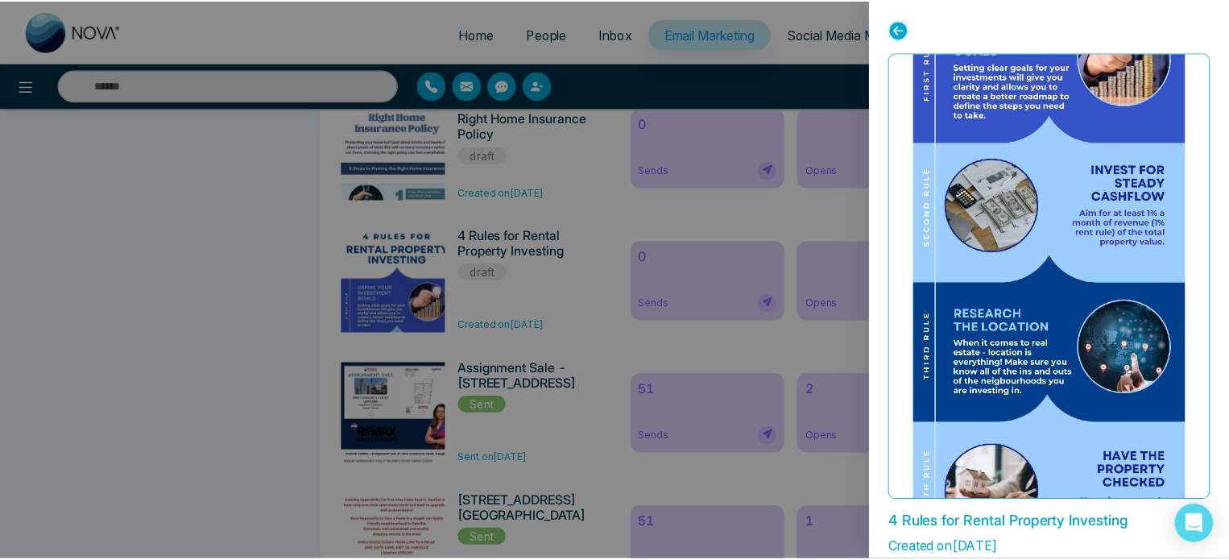
scroll to position [213, 0]
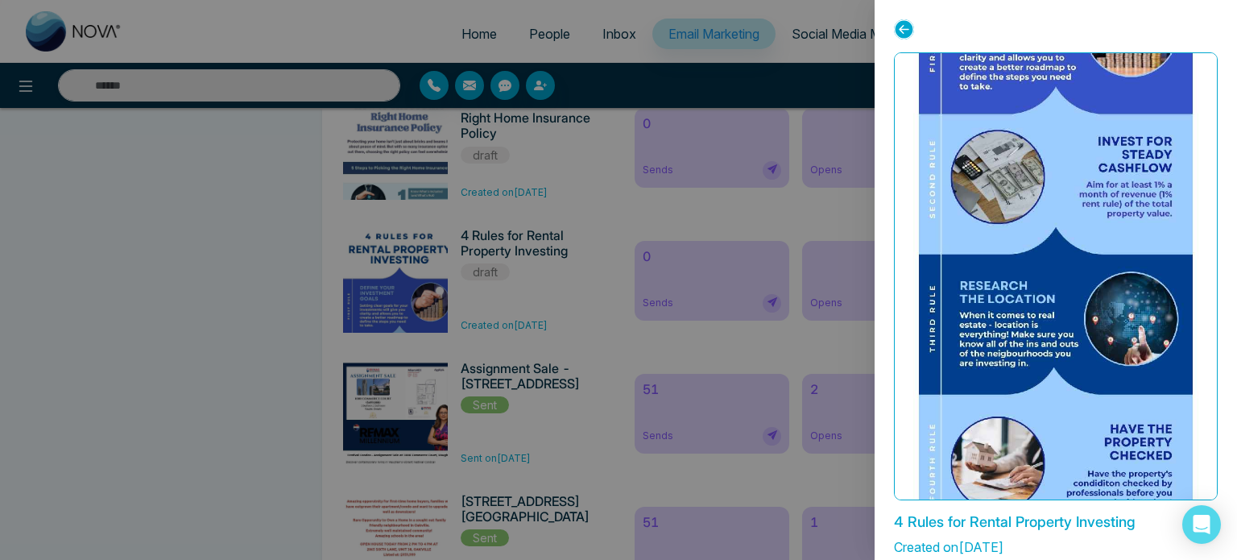
click at [899, 23] on icon at bounding box center [904, 29] width 20 height 20
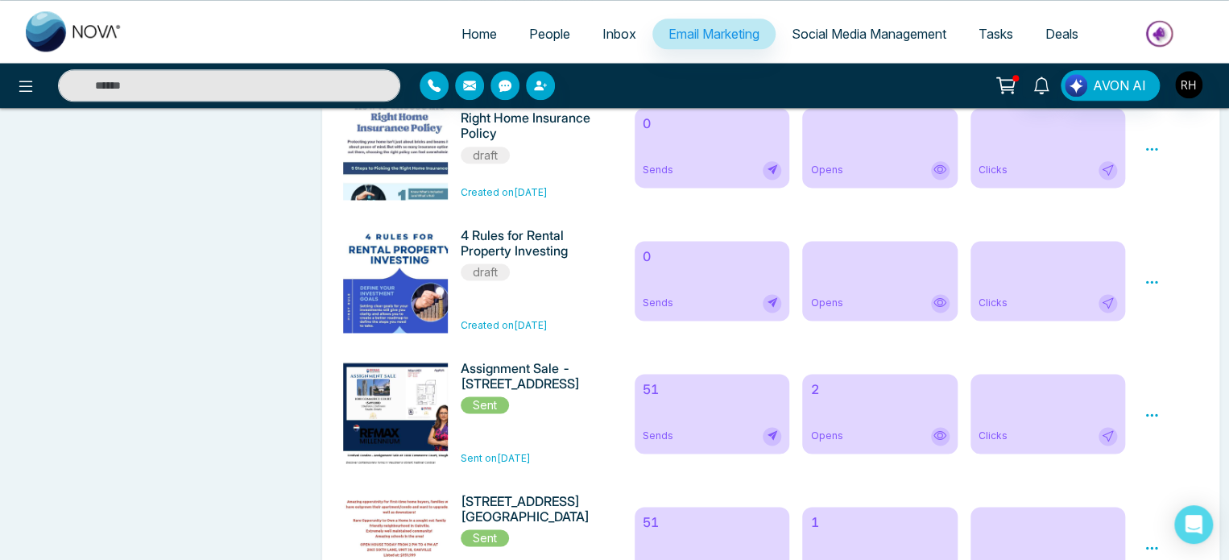
click at [1150, 285] on icon at bounding box center [1152, 282] width 15 height 15
click at [1160, 334] on link "Edit" at bounding box center [1167, 328] width 19 height 14
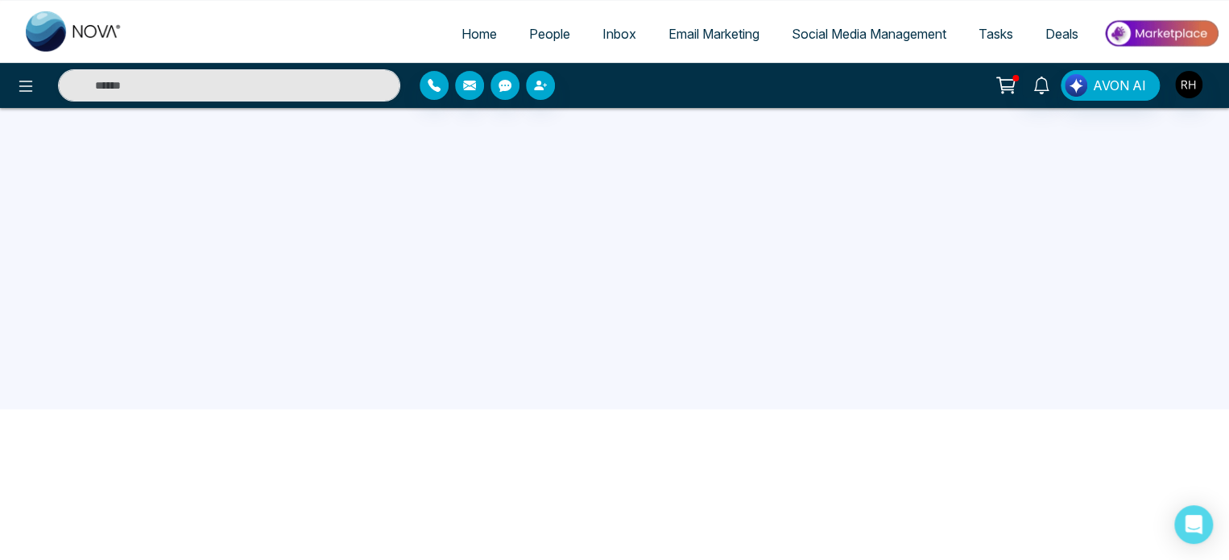
scroll to position [153, 0]
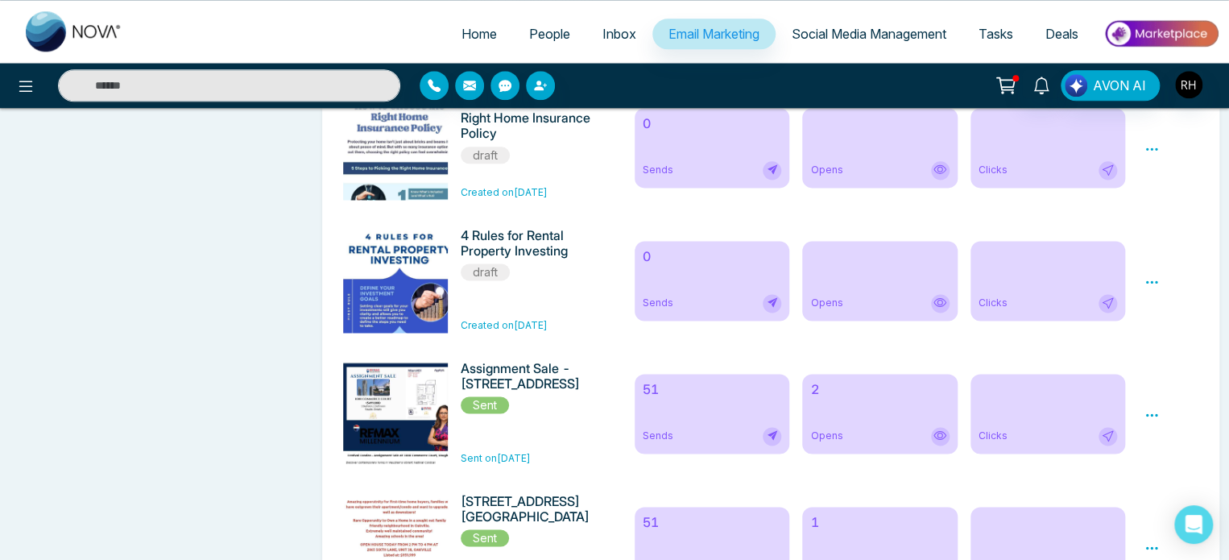
scroll to position [1469, 0]
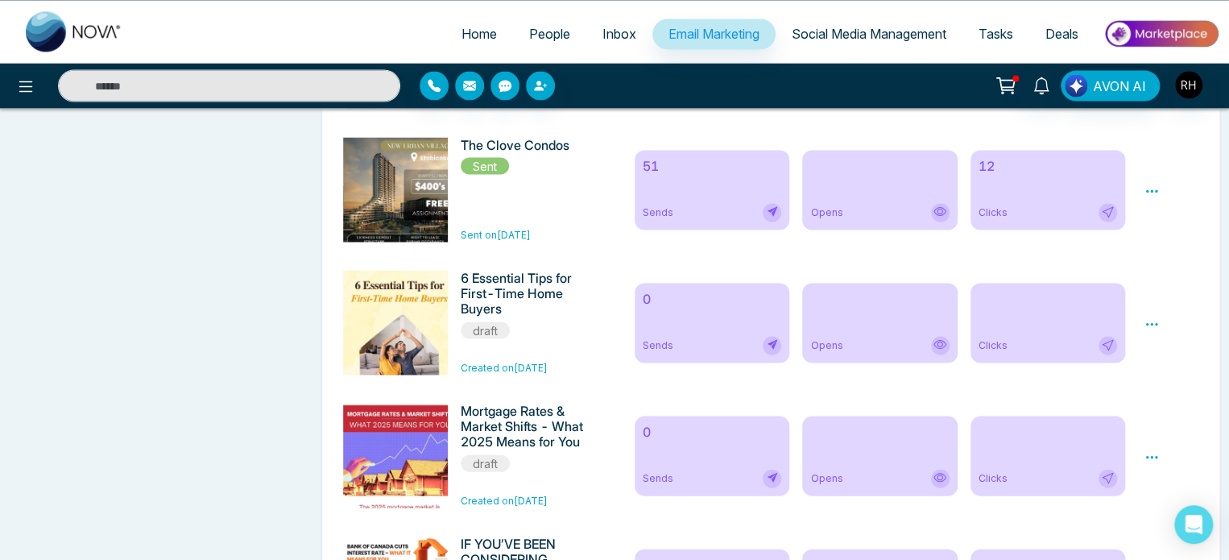
click at [1153, 331] on icon at bounding box center [1152, 324] width 15 height 15
click at [1162, 377] on link "Edit" at bounding box center [1167, 370] width 19 height 14
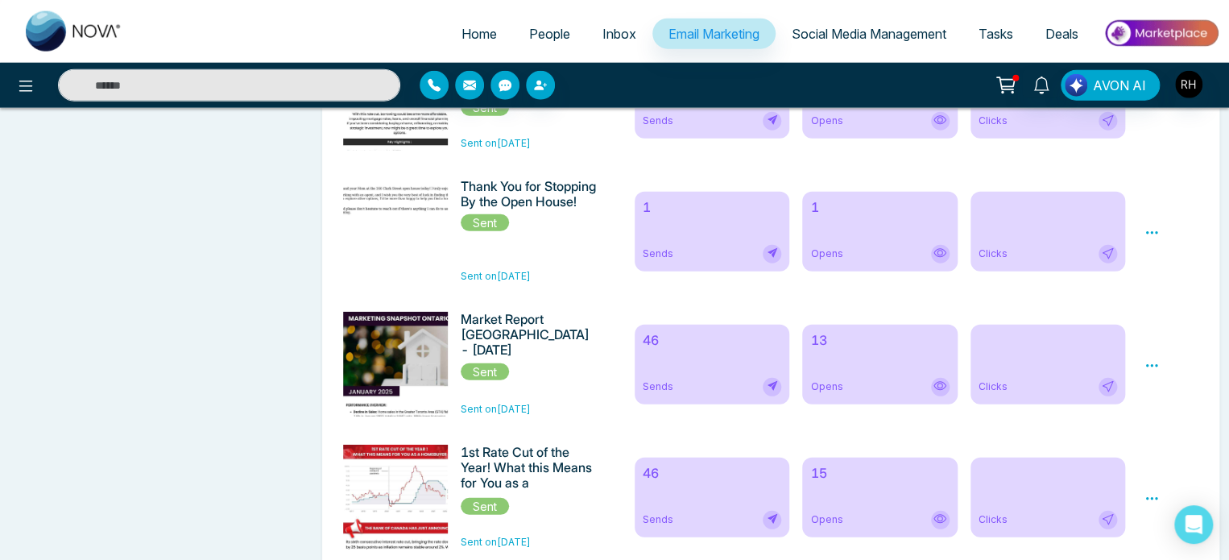
click at [1225, 7] on div "Home People Inbox Email Marketing Social Media Management Tasks Deals" at bounding box center [614, 31] width 1229 height 63
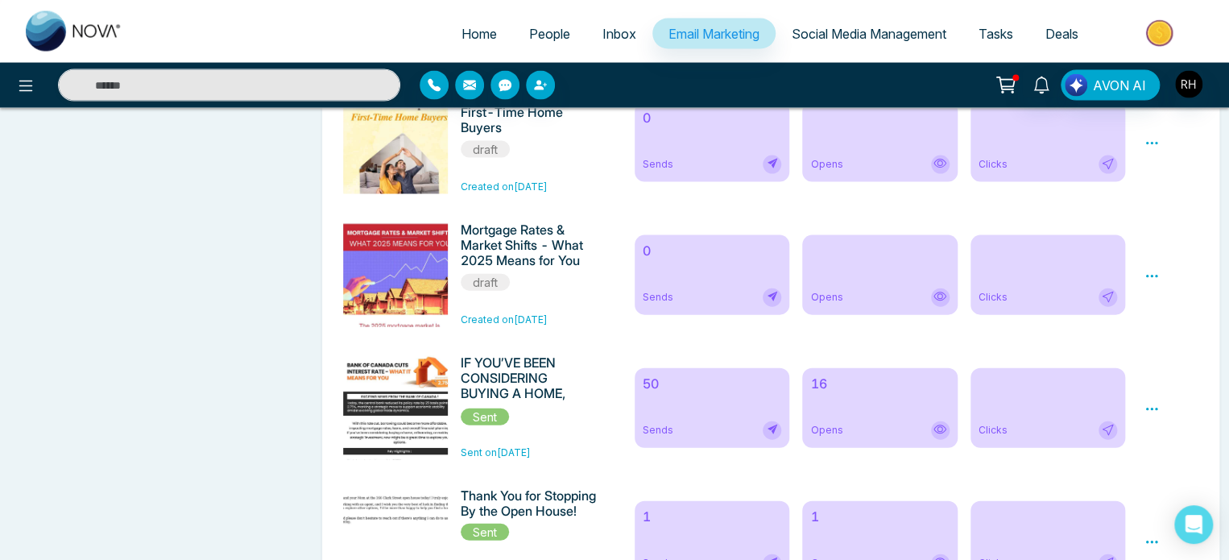
scroll to position [1637, 0]
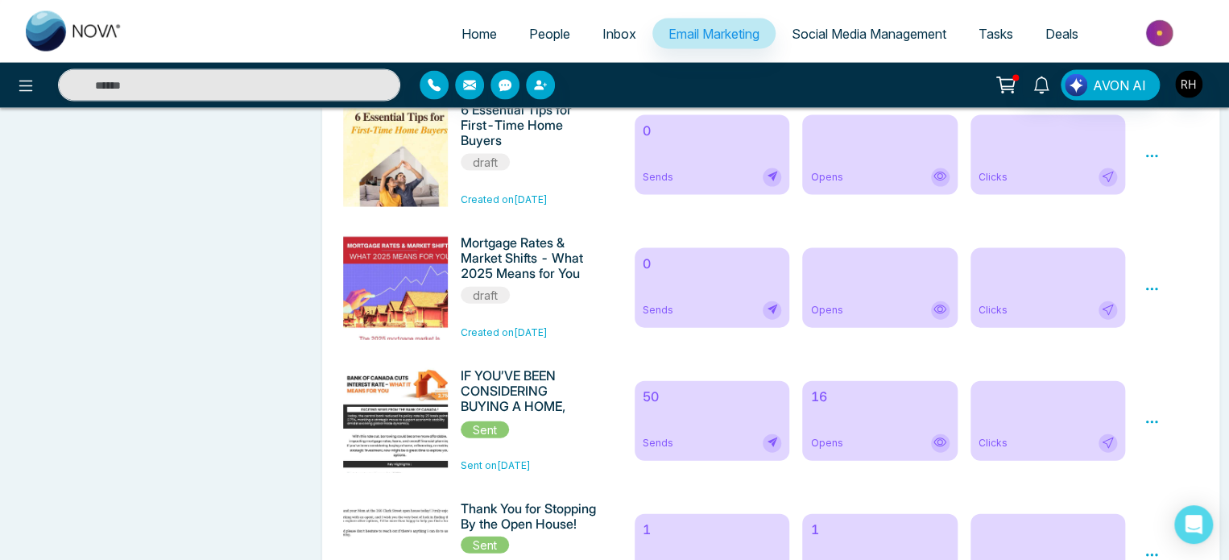
click at [1145, 296] on icon at bounding box center [1152, 289] width 15 height 15
click at [516, 263] on h6 "Mortgage Rates & Market Shifts - What 2025 Means for You" at bounding box center [529, 258] width 136 height 47
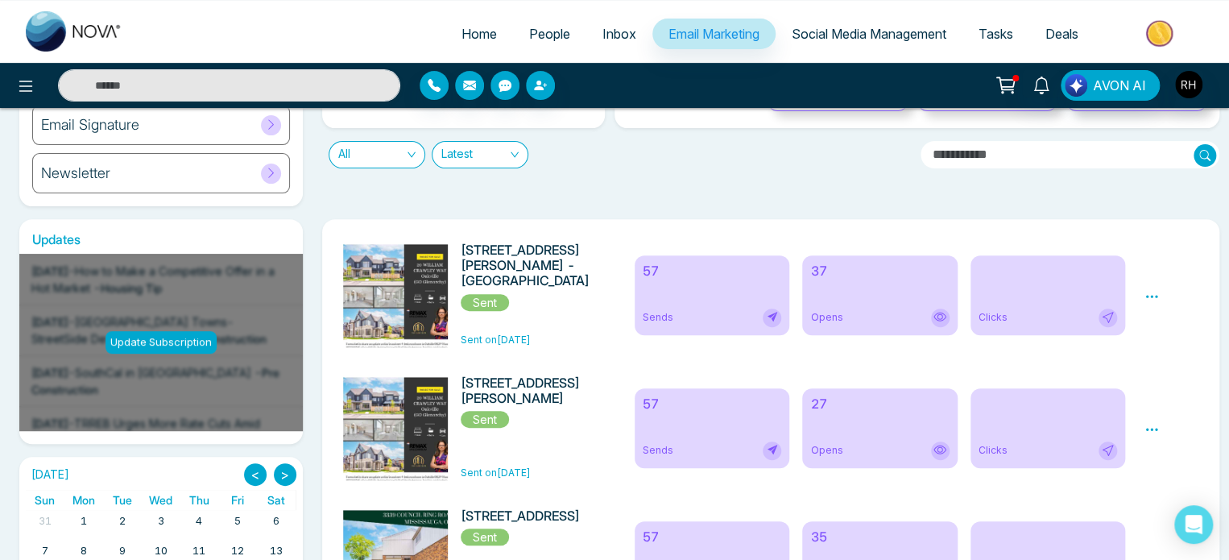
scroll to position [11, 0]
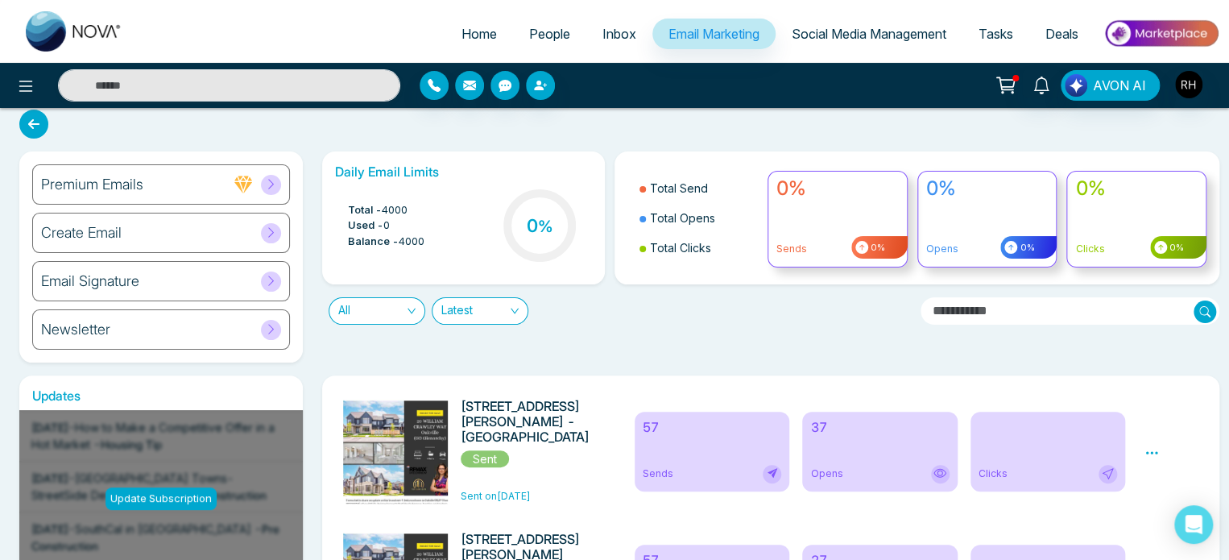
click at [121, 193] on div "Premium Emails" at bounding box center [161, 184] width 258 height 40
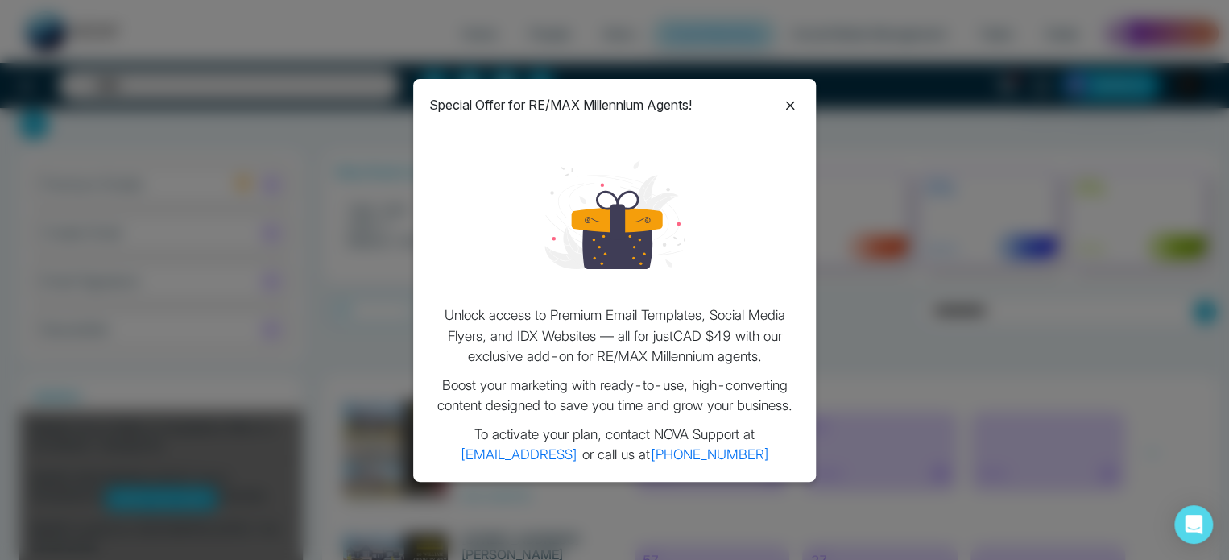
click at [790, 110] on icon at bounding box center [790, 105] width 19 height 19
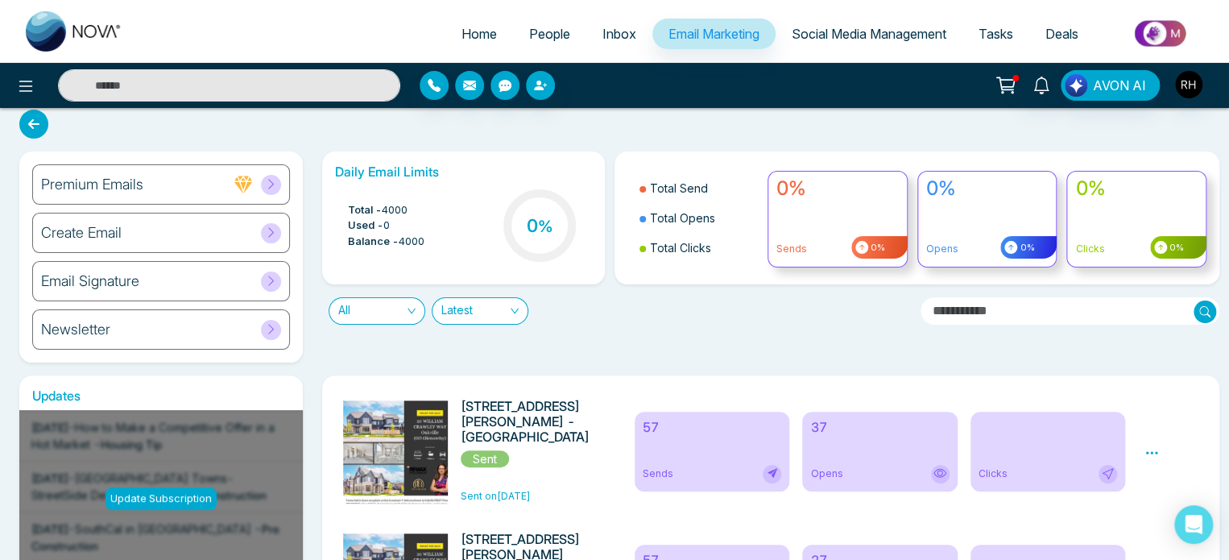
click at [131, 328] on div "Newsletter" at bounding box center [161, 329] width 258 height 40
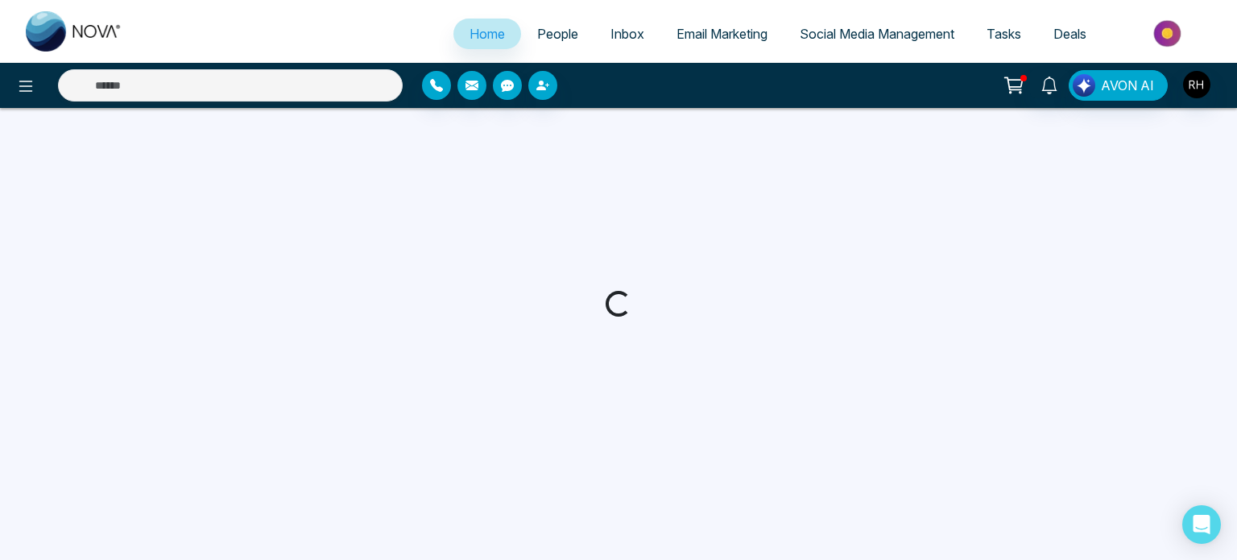
select select "*"
